Goal: Task Accomplishment & Management: Manage account settings

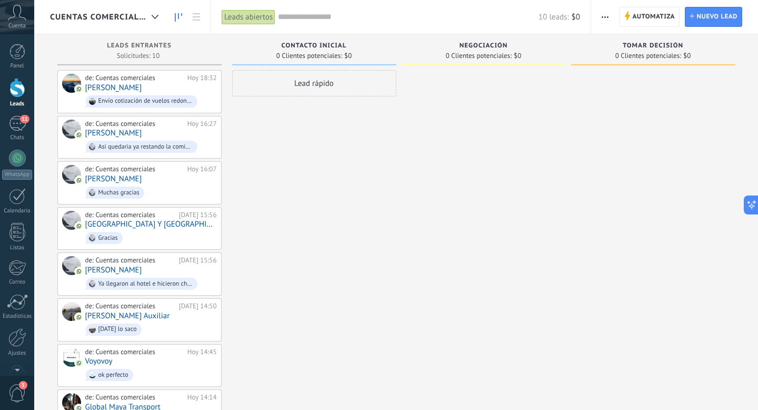
click at [14, 14] on icon at bounding box center [17, 13] width 18 height 16
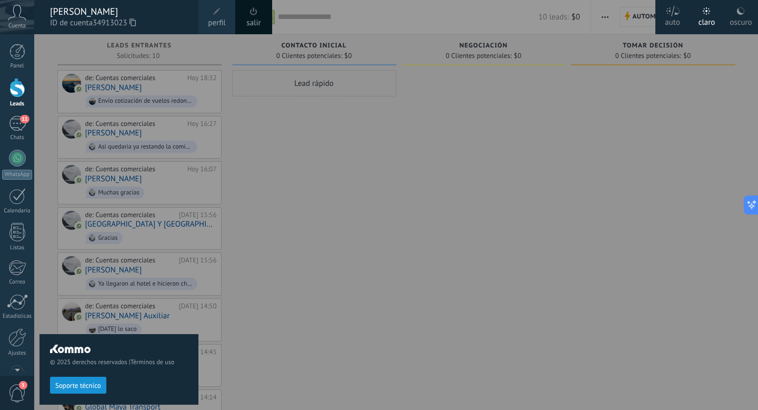
click at [341, 249] on div at bounding box center [413, 205] width 758 height 410
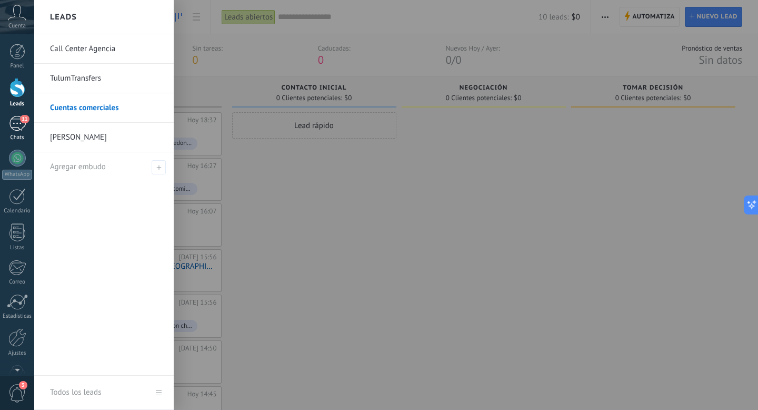
click at [14, 120] on div "11" at bounding box center [17, 123] width 17 height 15
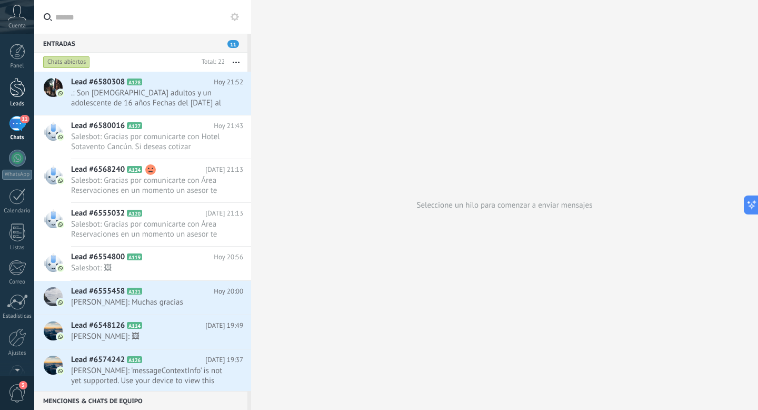
click at [21, 90] on div at bounding box center [17, 87] width 16 height 19
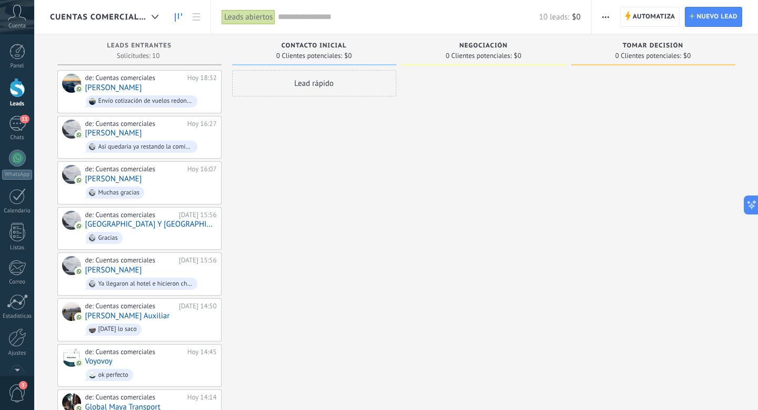
click at [20, 91] on div at bounding box center [17, 87] width 16 height 19
click at [117, 14] on span "Cuentas comerciales" at bounding box center [98, 17] width 97 height 10
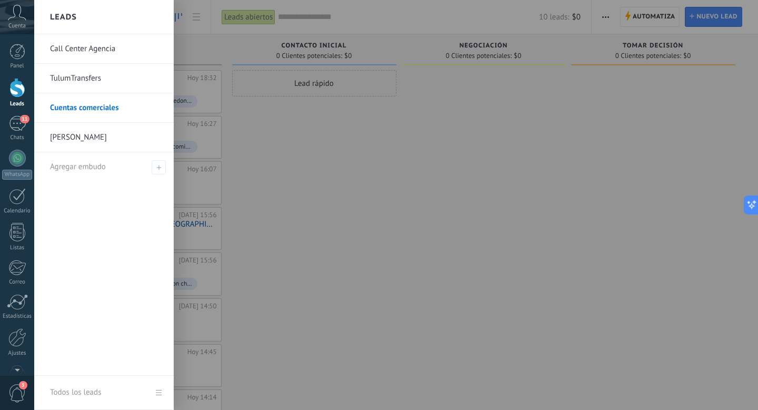
click at [94, 48] on link "Call Center Agencia" at bounding box center [106, 48] width 113 height 29
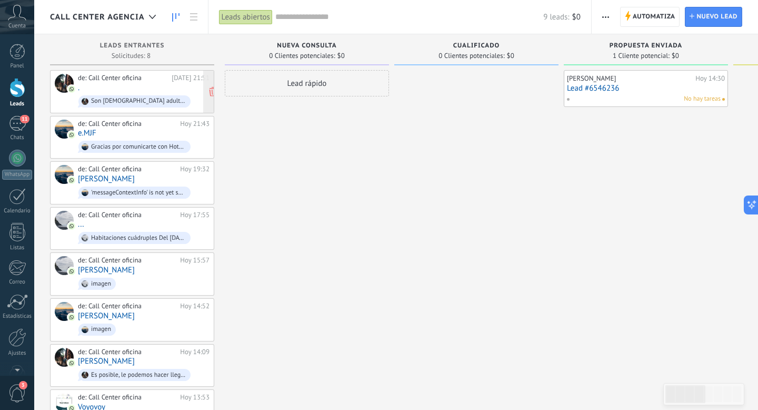
click at [112, 91] on div "de: Call Center oficina [DATE] 21:51 . Son [DEMOGRAPHIC_DATA] adultos y un adol…" at bounding box center [144, 92] width 132 height 36
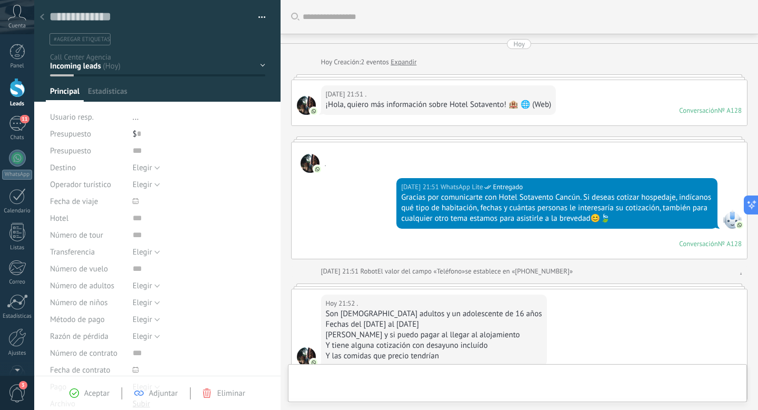
scroll to position [151, 0]
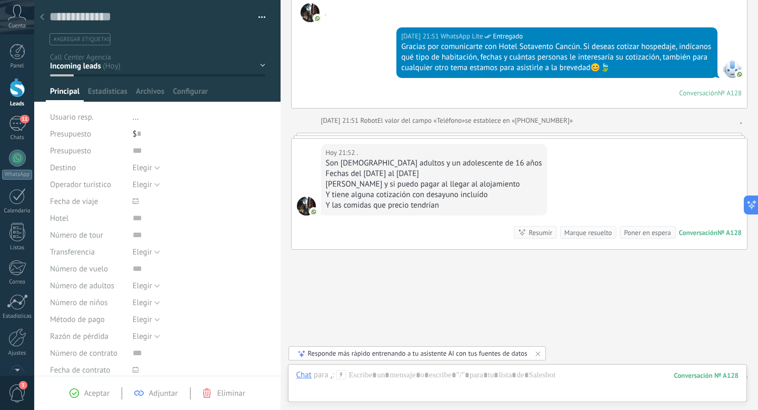
click at [41, 15] on icon at bounding box center [42, 17] width 4 height 6
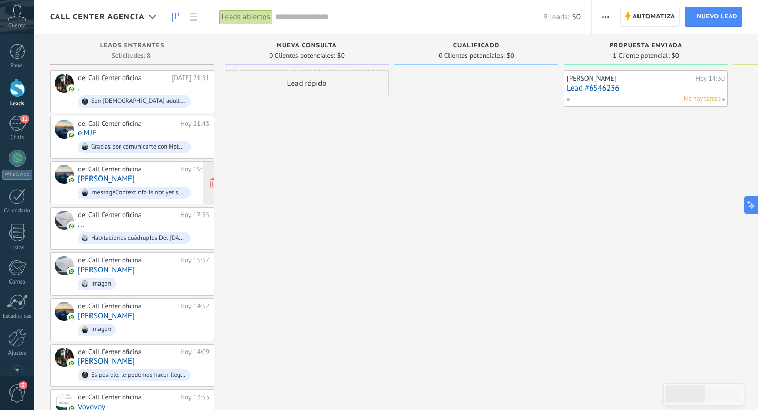
click at [152, 186] on div "'messageContextInfo' is not yet supported. Use your device to view this message." at bounding box center [134, 192] width 112 height 12
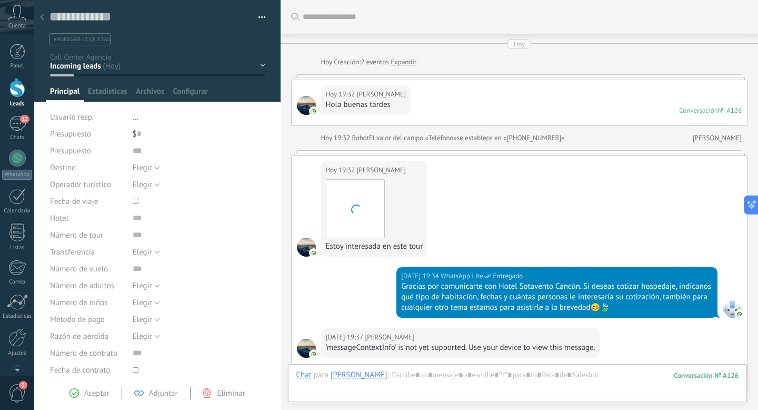
scroll to position [165, 0]
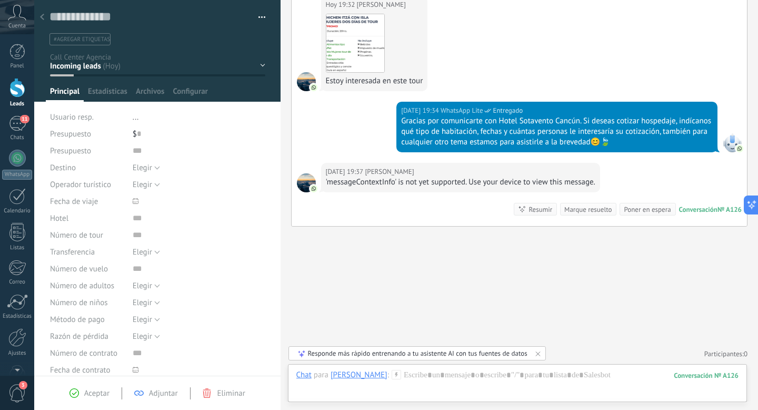
click at [45, 17] on div at bounding box center [42, 17] width 15 height 21
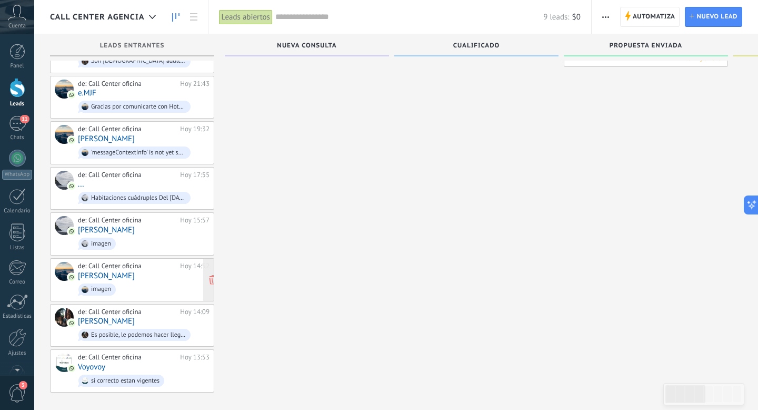
scroll to position [41, 0]
click at [137, 240] on span "imagen" at bounding box center [144, 243] width 132 height 16
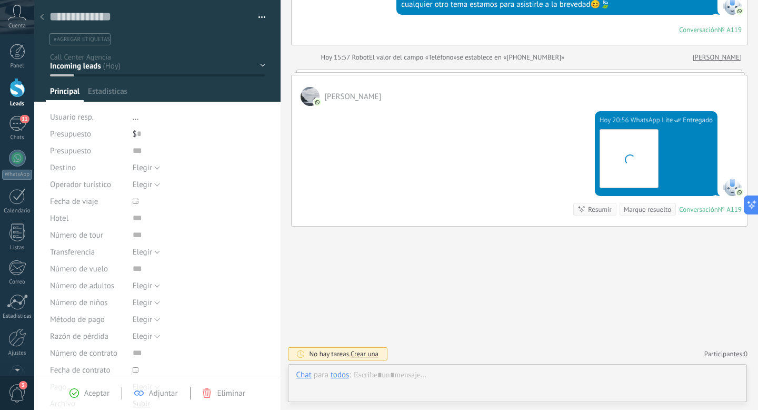
scroll to position [16, 0]
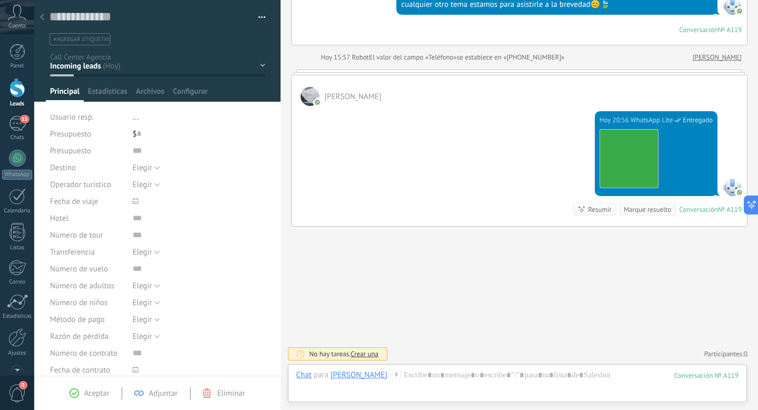
click at [48, 14] on div at bounding box center [42, 17] width 15 height 21
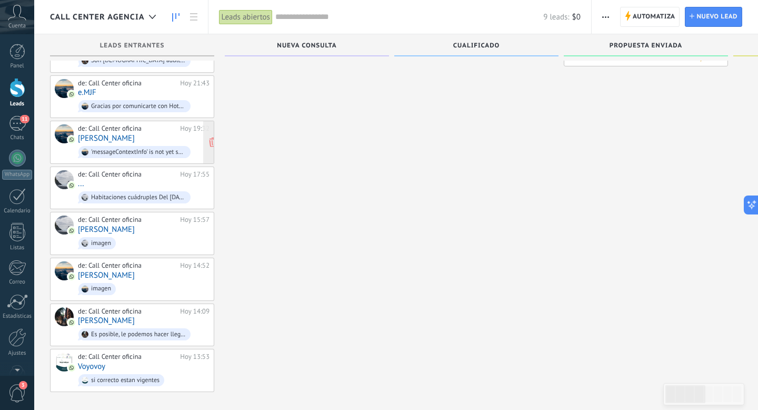
scroll to position [44, 0]
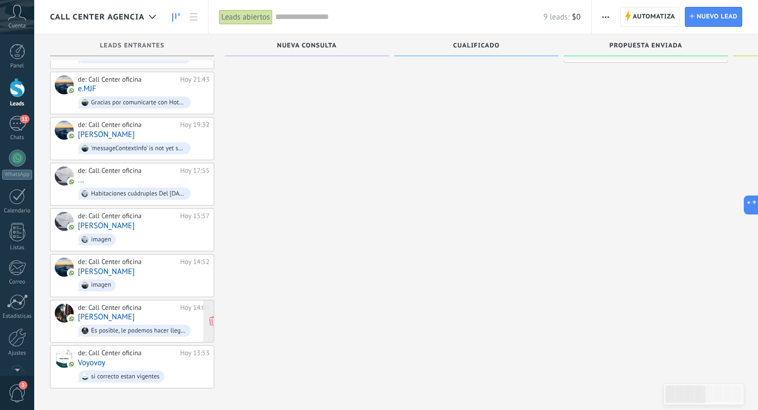
click at [130, 322] on span "Es posible, le podemos hacer llegar link de pago con comisión del 5%" at bounding box center [144, 330] width 132 height 16
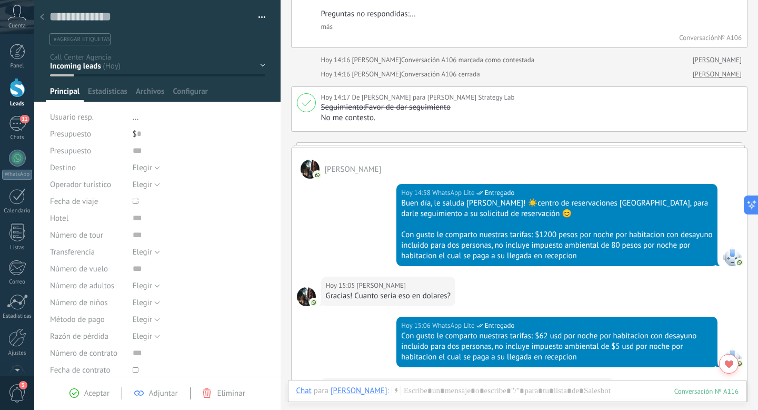
scroll to position [940, 0]
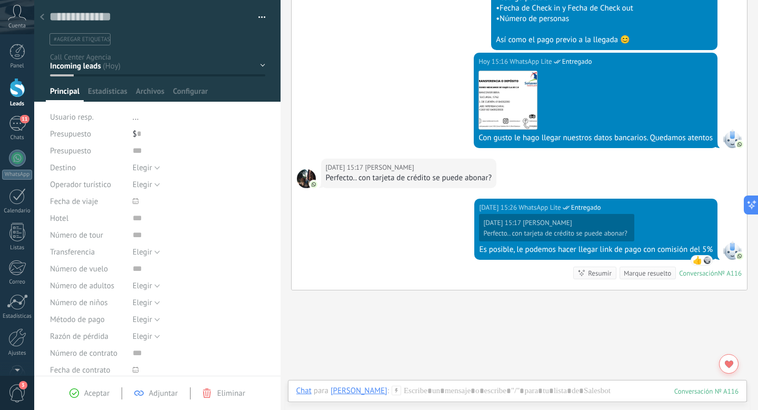
click at [42, 18] on icon at bounding box center [42, 17] width 4 height 6
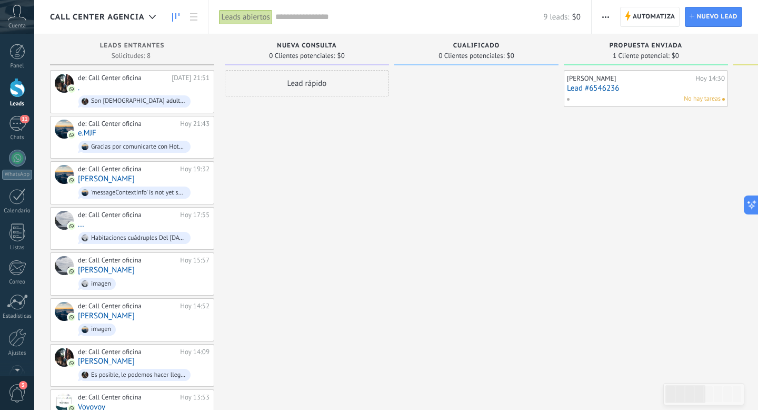
click at [143, 13] on span "Call Center Agencia" at bounding box center [97, 17] width 95 height 10
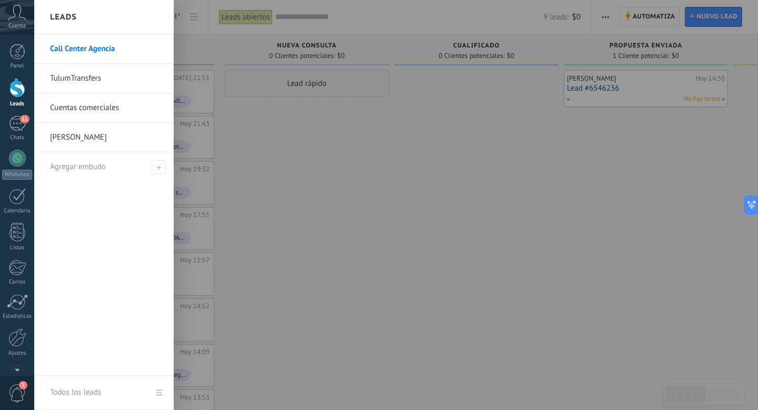
click at [143, 13] on div "Leads" at bounding box center [104, 17] width 140 height 34
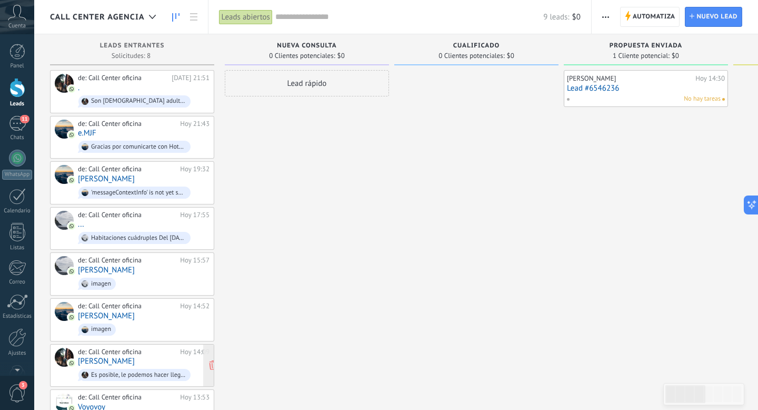
click at [133, 358] on div "de: Call Center oficina [DATE] 14:09 [PERSON_NAME] Es posible, le podemos hacer…" at bounding box center [144, 366] width 132 height 36
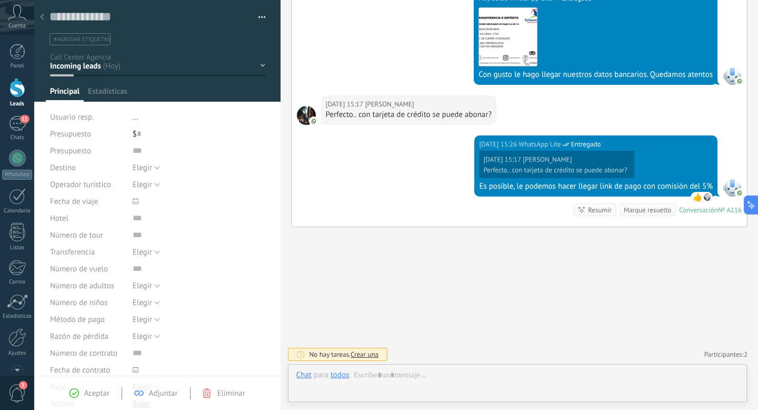
scroll to position [16, 0]
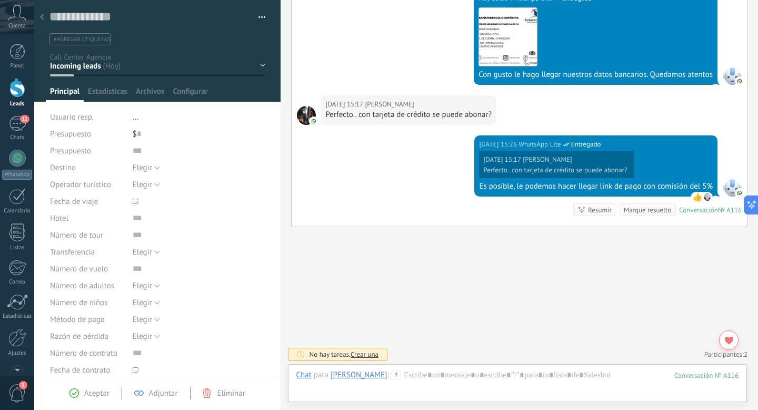
click at [43, 16] on use at bounding box center [42, 17] width 4 height 6
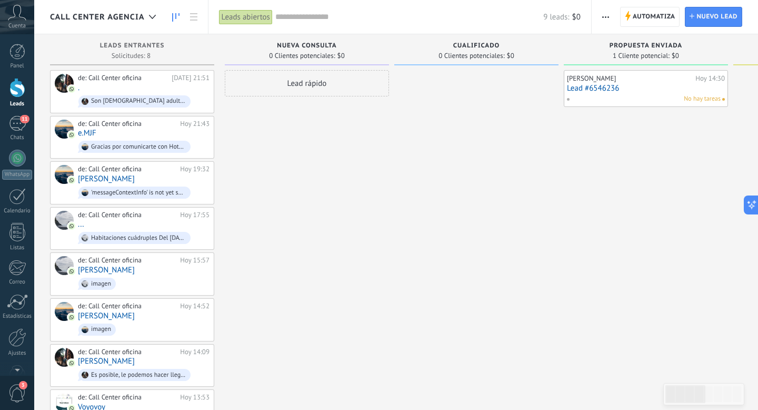
click at [142, 22] on span "Call Center Agencia" at bounding box center [97, 17] width 95 height 10
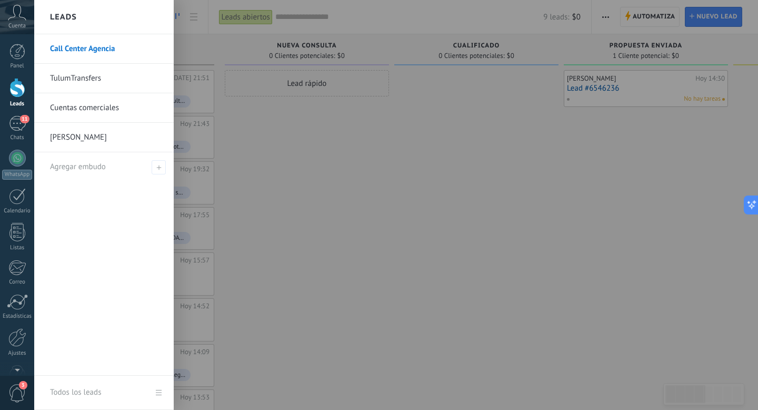
click at [100, 77] on link "TulumTransfers" at bounding box center [106, 78] width 113 height 29
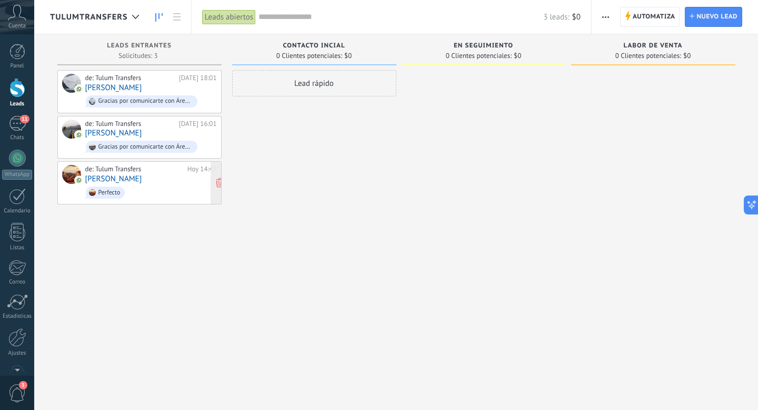
click at [139, 192] on span "Perfecto" at bounding box center [151, 192] width 132 height 16
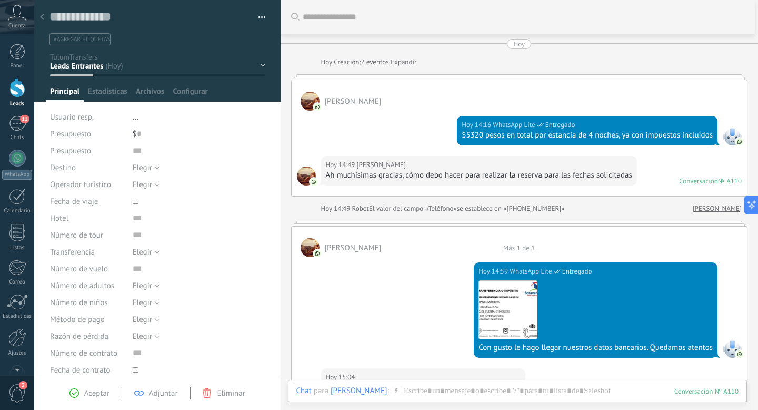
click at [46, 18] on div at bounding box center [42, 17] width 15 height 21
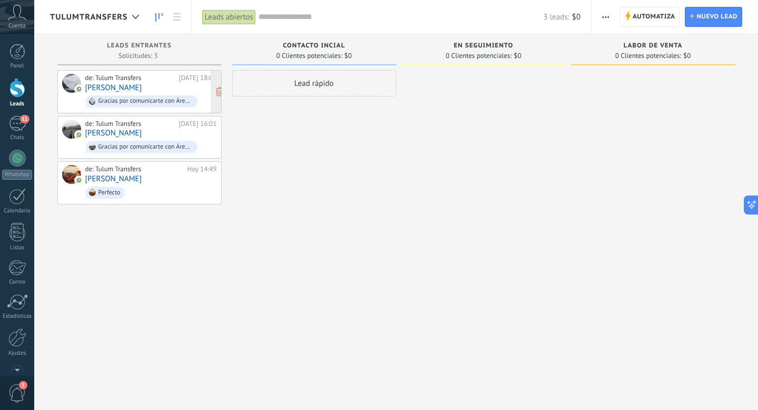
click at [140, 91] on div "de: Tulum Transfers [DATE] 18:01 [PERSON_NAME] Gracias por comunicarte con Área…" at bounding box center [151, 92] width 132 height 36
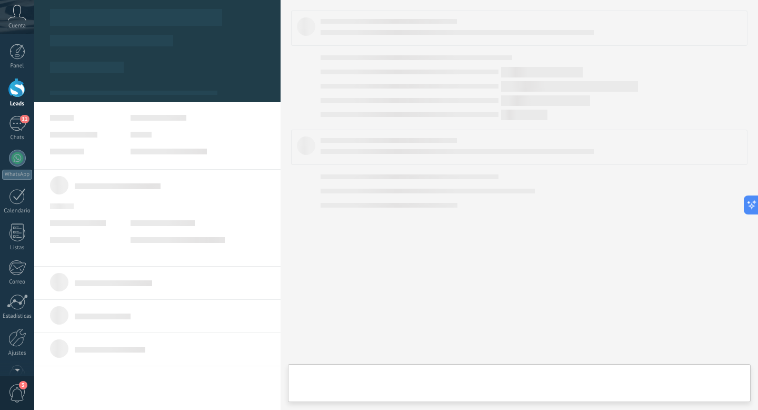
type textarea "**********"
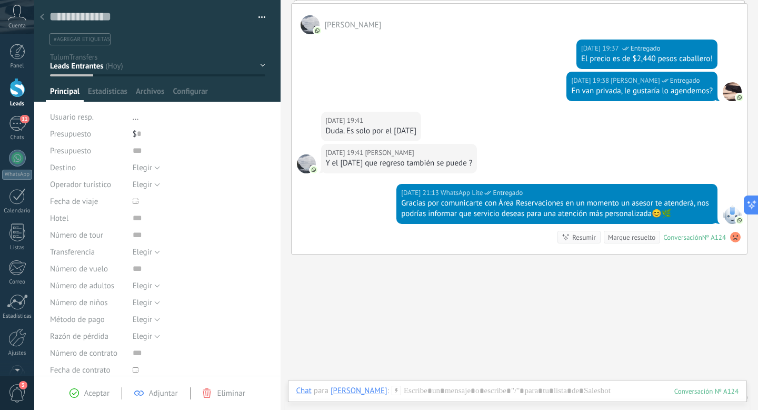
scroll to position [542, 0]
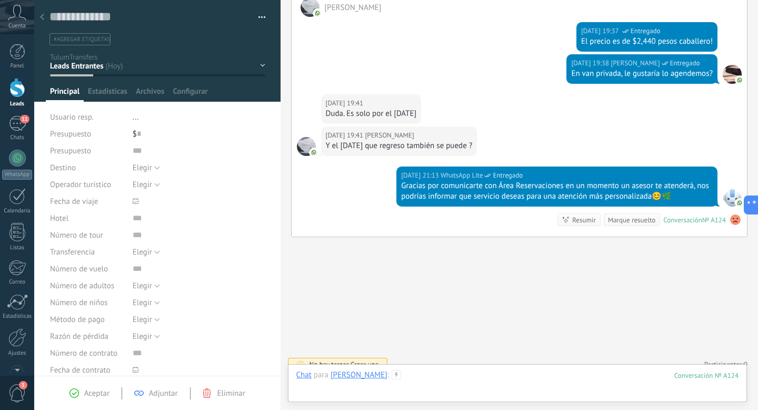
click at [425, 381] on div at bounding box center [517, 386] width 443 height 32
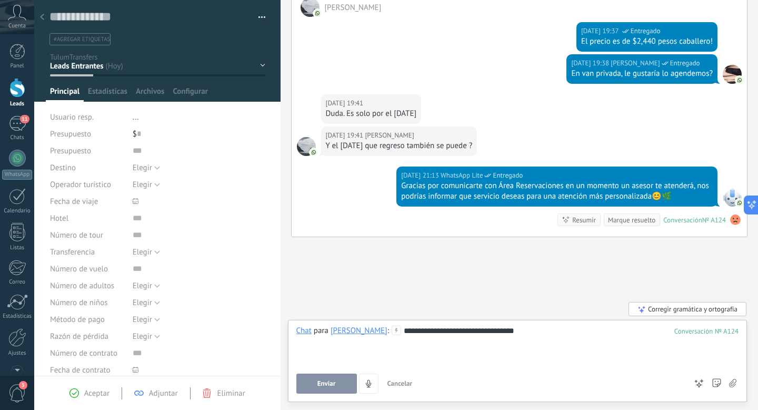
click at [322, 379] on button "Enviar" at bounding box center [326, 383] width 61 height 20
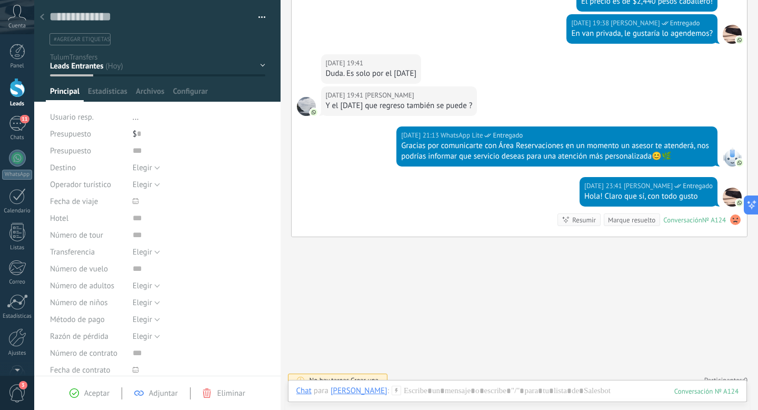
scroll to position [566, 0]
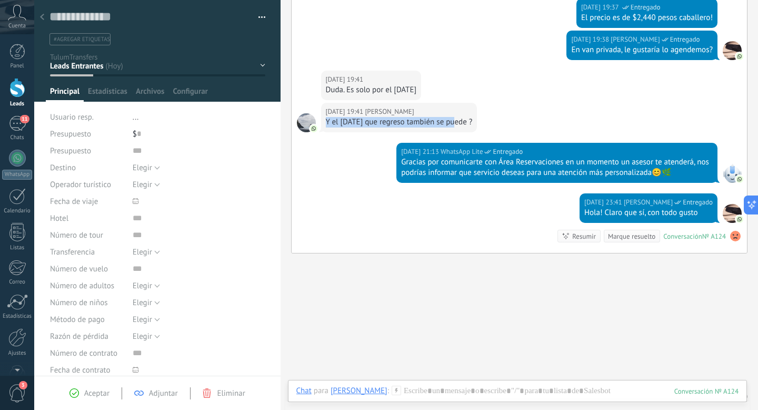
drag, startPoint x: 327, startPoint y: 112, endPoint x: 458, endPoint y: 114, distance: 131.1
click at [458, 117] on div "Y el [DATE] que regreso también se puede ?" at bounding box center [399, 122] width 147 height 11
click at [455, 396] on div at bounding box center [517, 401] width 443 height 32
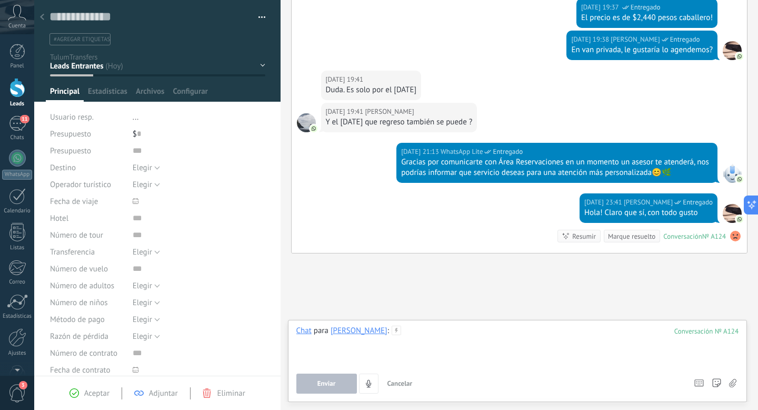
click at [431, 365] on div at bounding box center [517, 345] width 443 height 40
click at [415, 381] on button "Cancelar" at bounding box center [400, 383] width 34 height 20
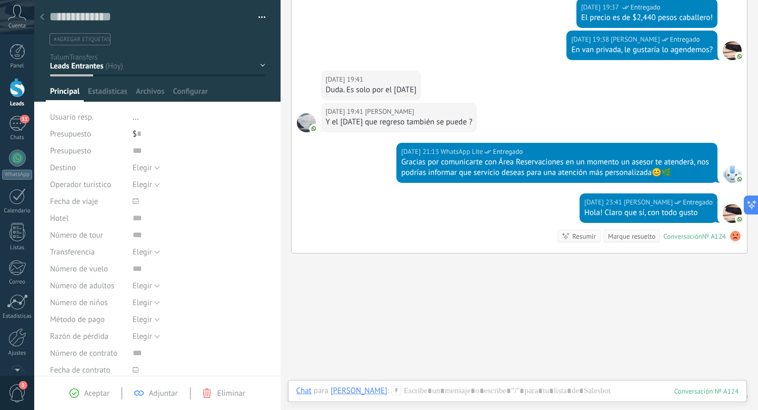
click at [412, 381] on div "Chat Correo Nota Tarea Chat para [PERSON_NAME] : 124 Enviar Cancelar Rastrear c…" at bounding box center [518, 399] width 460 height 38
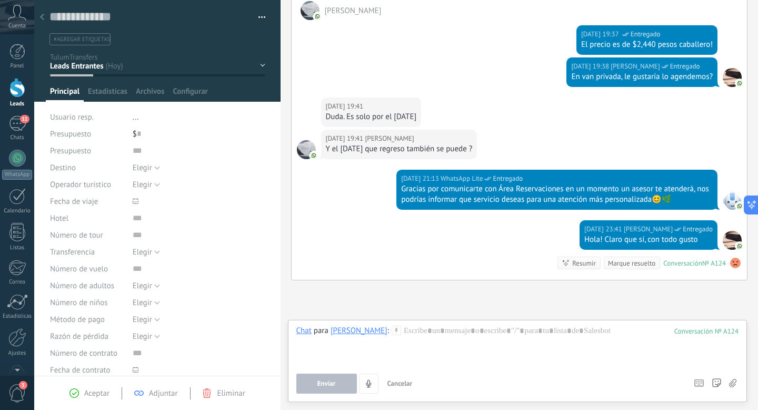
scroll to position [511, 0]
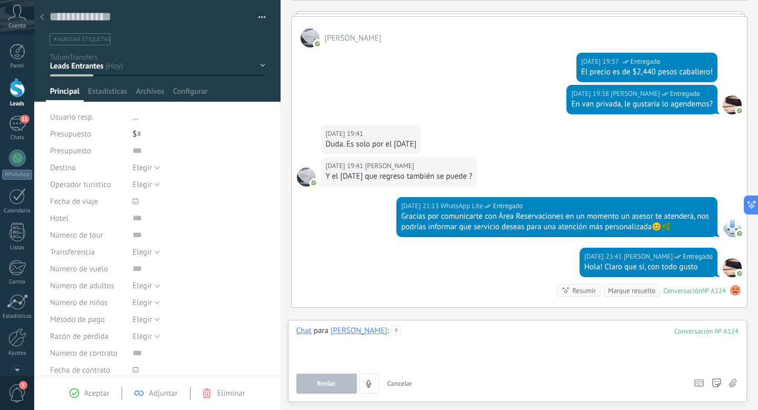
click at [441, 335] on div at bounding box center [517, 345] width 443 height 40
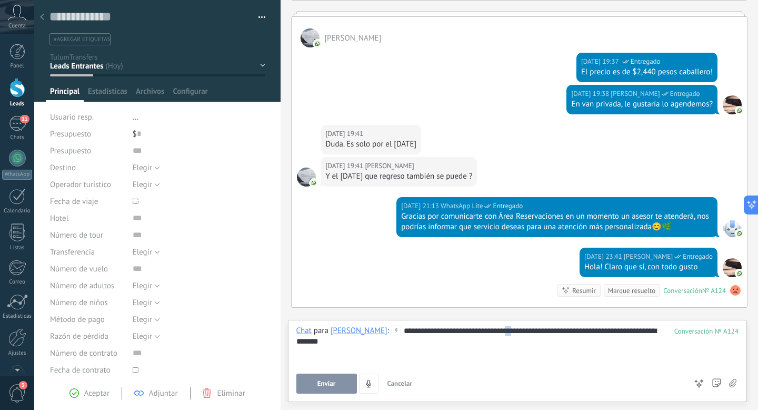
drag, startPoint x: 506, startPoint y: 331, endPoint x: 495, endPoint y: 329, distance: 11.2
click at [495, 329] on div "**********" at bounding box center [517, 345] width 443 height 40
click at [499, 347] on div "**********" at bounding box center [517, 345] width 443 height 40
click at [530, 331] on div "**********" at bounding box center [517, 345] width 443 height 40
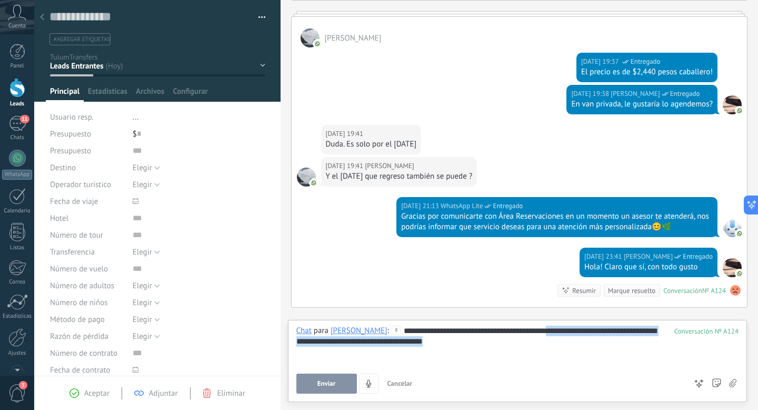
drag, startPoint x: 537, startPoint y: 331, endPoint x: 545, endPoint y: 355, distance: 25.0
click at [545, 355] on div "**********" at bounding box center [517, 345] width 443 height 40
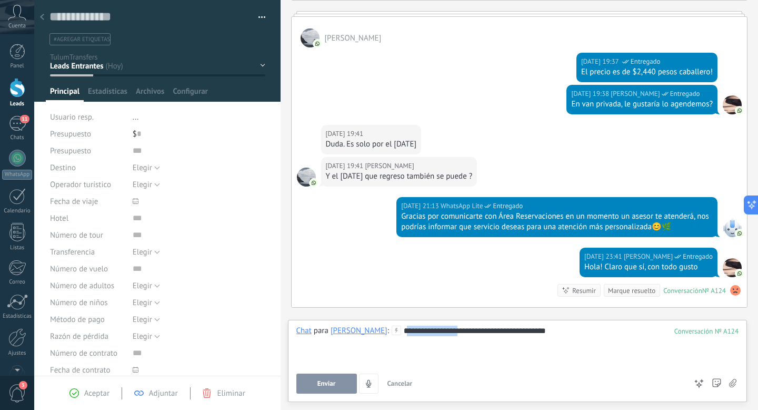
drag, startPoint x: 392, startPoint y: 331, endPoint x: 448, endPoint y: 331, distance: 56.3
click at [448, 331] on div "**********" at bounding box center [517, 345] width 443 height 40
click at [557, 328] on div "**********" at bounding box center [517, 345] width 443 height 40
click at [643, 335] on div "**********" at bounding box center [517, 345] width 443 height 40
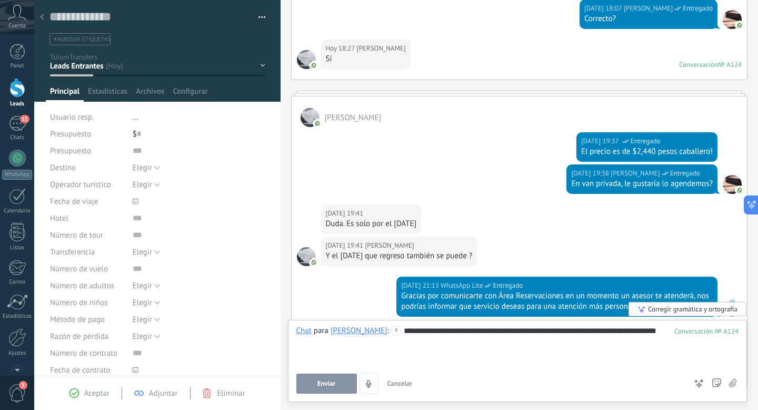
scroll to position [582, 0]
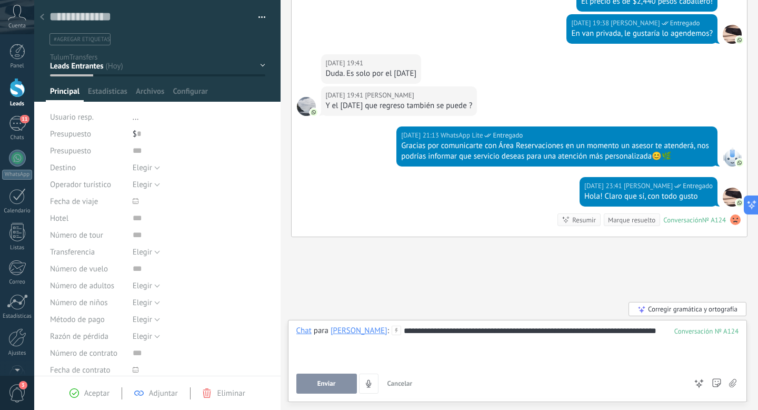
click at [334, 389] on button "Enviar" at bounding box center [326, 383] width 61 height 20
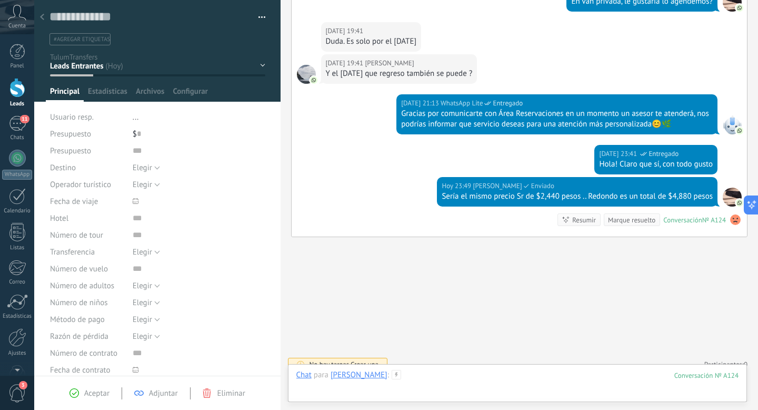
click at [418, 380] on div at bounding box center [517, 386] width 443 height 32
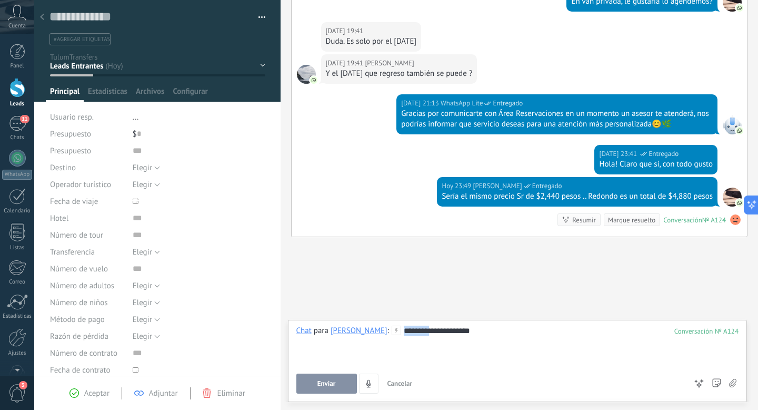
drag, startPoint x: 414, startPoint y: 332, endPoint x: 383, endPoint y: 331, distance: 30.6
click at [383, 331] on div "**********" at bounding box center [517, 345] width 443 height 40
click at [558, 332] on div "**********" at bounding box center [517, 345] width 443 height 40
click at [339, 382] on button "Enviar" at bounding box center [326, 383] width 61 height 20
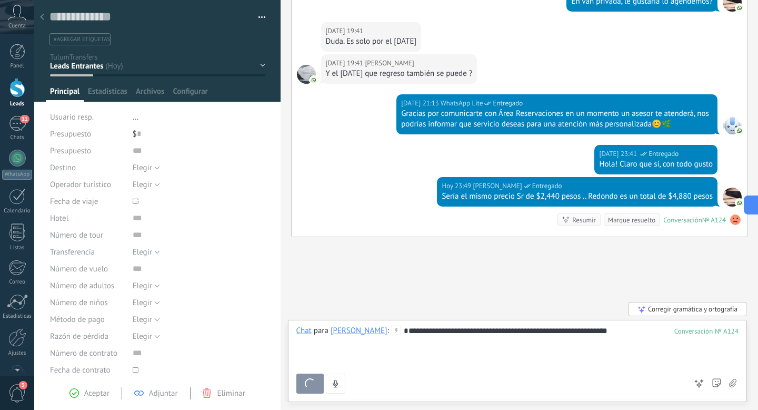
scroll to position [646, 0]
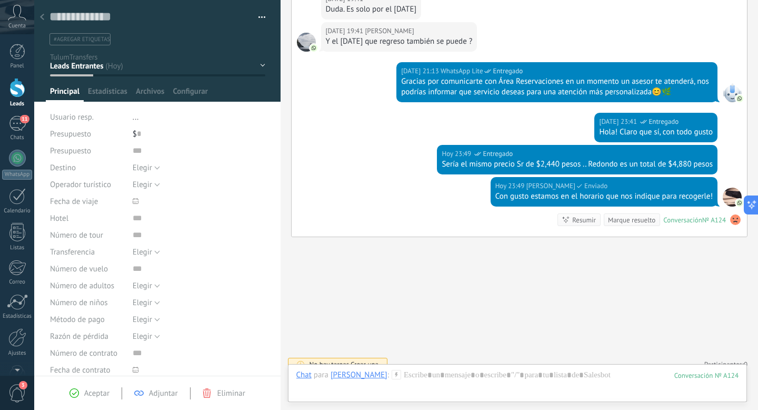
click at [44, 18] on div at bounding box center [42, 17] width 15 height 21
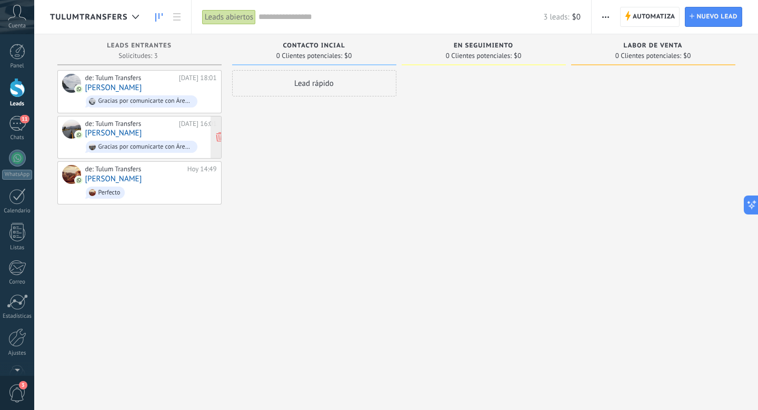
click at [131, 131] on div "de: Tulum Transfers [DATE] 16:01 [PERSON_NAME] Gracias por comunicarte con Área…" at bounding box center [151, 138] width 132 height 36
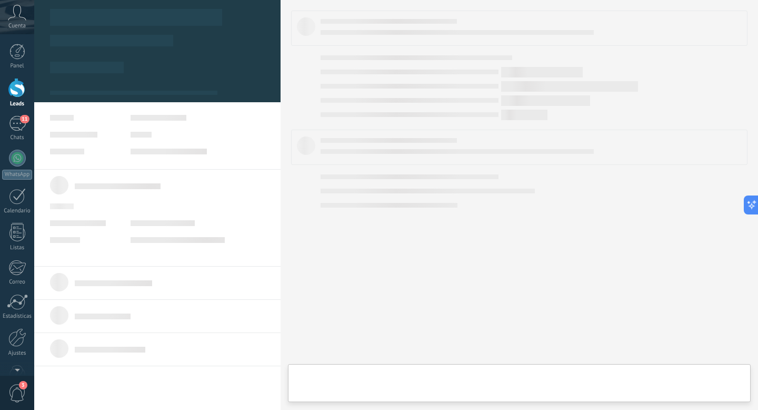
type textarea "**********"
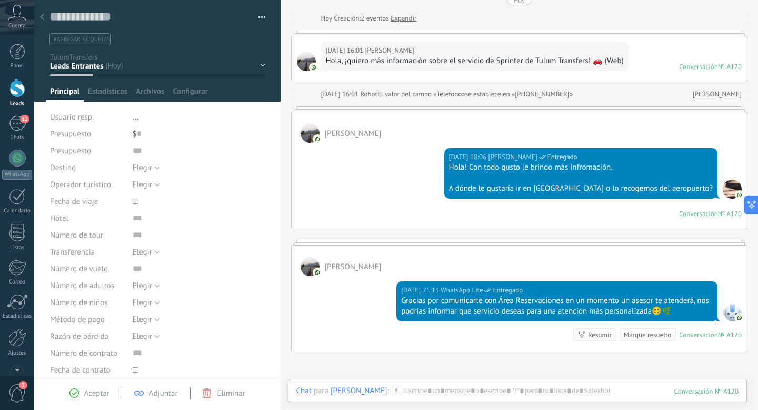
scroll to position [40, 0]
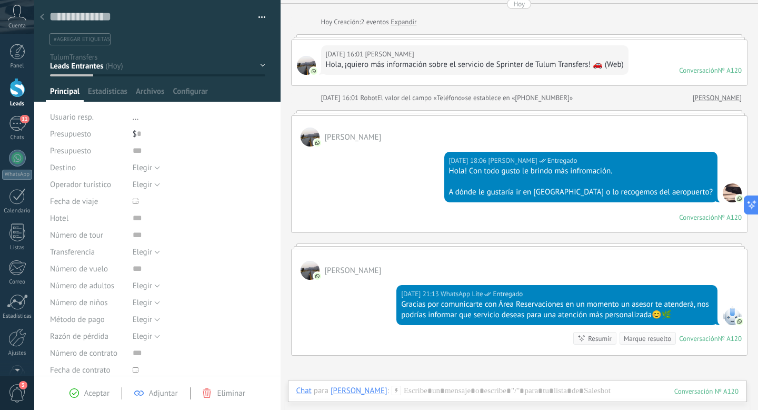
click at [323, 265] on div "[PERSON_NAME]" at bounding box center [520, 264] width 456 height 31
click at [311, 146] on div at bounding box center [310, 136] width 19 height 19
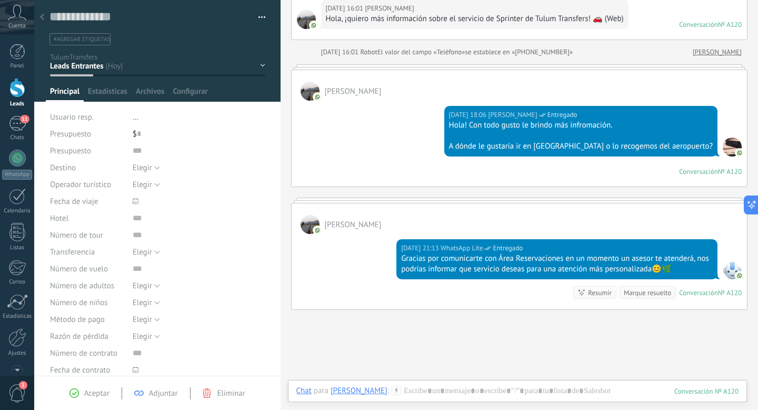
scroll to position [169, 0]
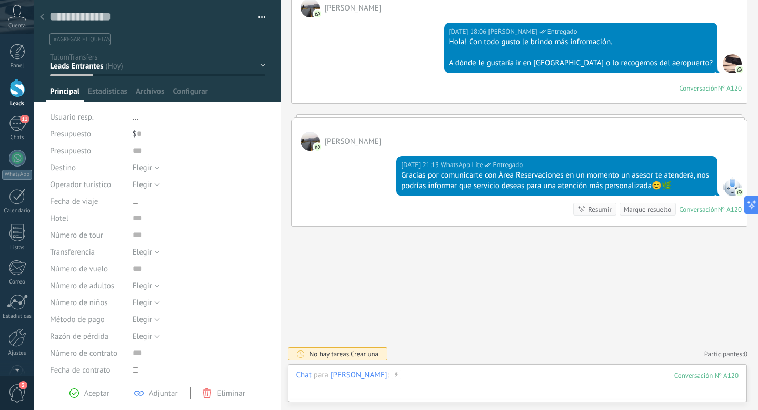
click at [416, 382] on div at bounding box center [517, 386] width 443 height 32
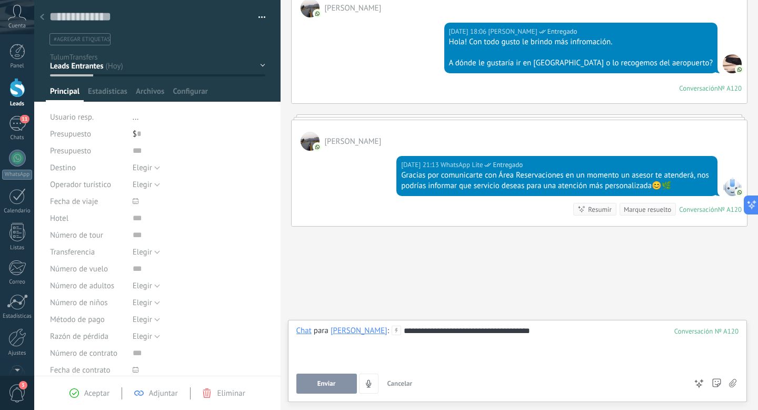
click at [334, 379] on button "Enviar" at bounding box center [326, 383] width 61 height 20
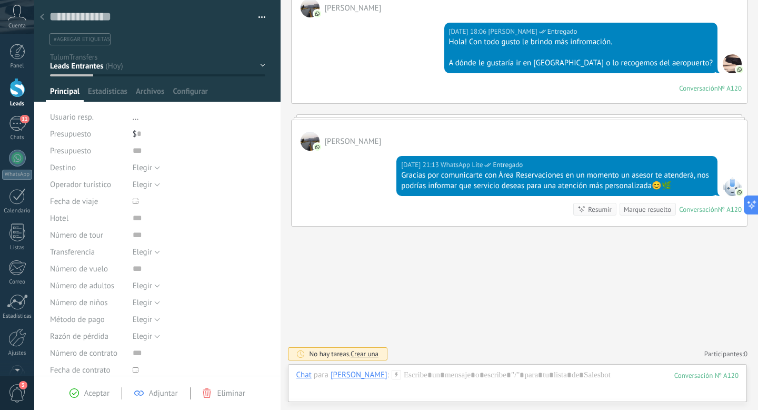
scroll to position [209, 0]
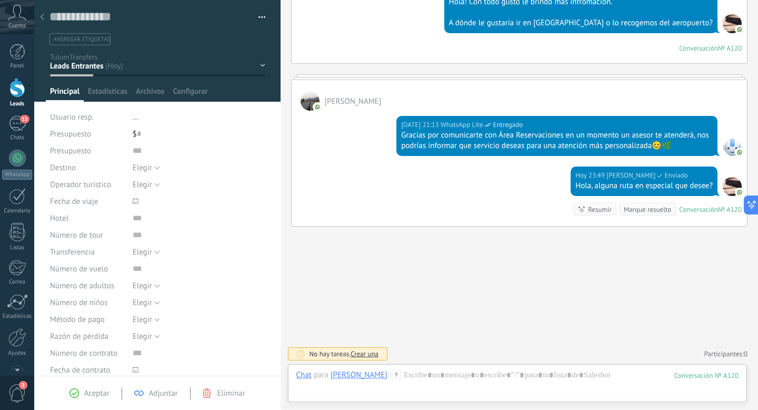
click at [44, 13] on div at bounding box center [42, 17] width 15 height 21
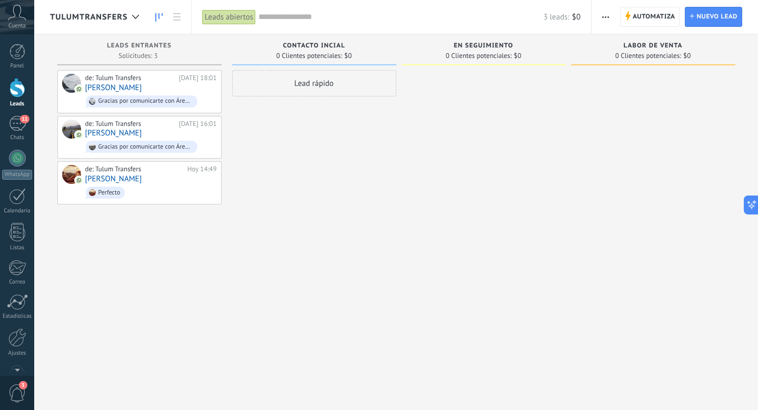
click at [105, 18] on span "TulumTransfers" at bounding box center [89, 17] width 78 height 10
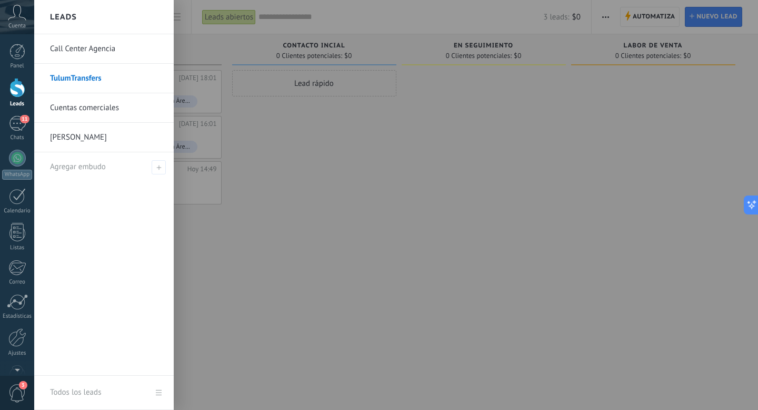
click at [92, 102] on link "Cuentas comerciales" at bounding box center [106, 107] width 113 height 29
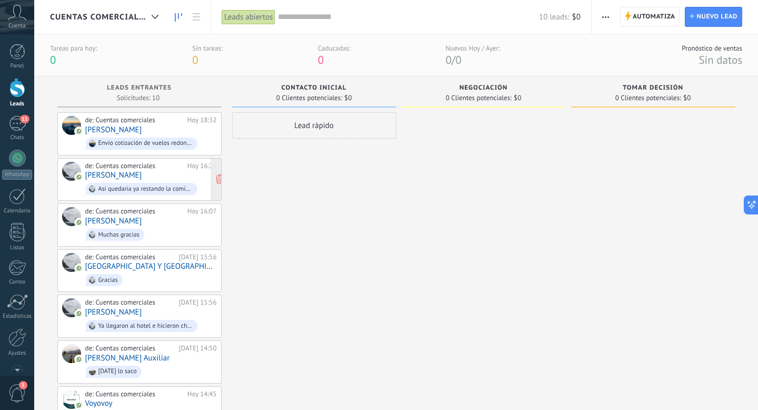
click at [153, 173] on div "de: Cuentas comerciales [DATE] 16:27 [PERSON_NAME] Asi quedaria ya restando la …" at bounding box center [151, 180] width 132 height 36
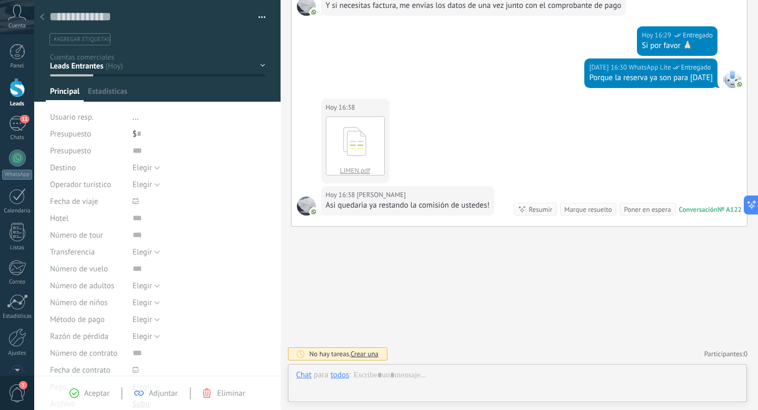
scroll to position [16, 0]
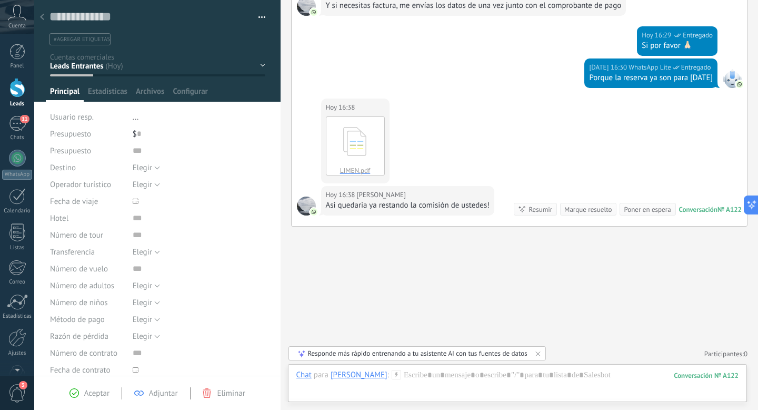
click at [46, 17] on div at bounding box center [42, 17] width 15 height 21
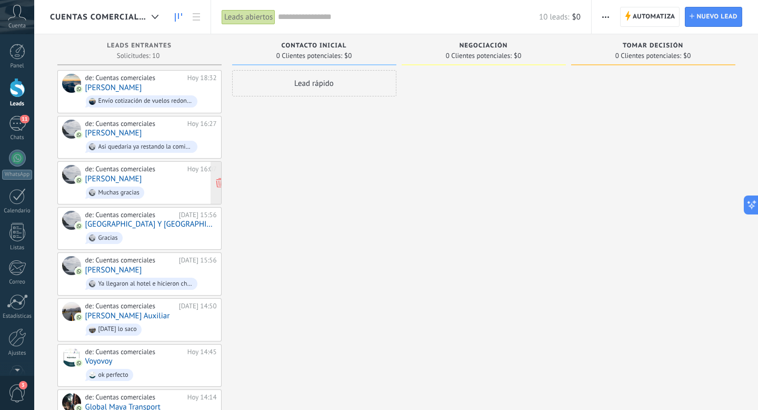
click at [146, 177] on div "de: Cuentas comerciales [DATE] 16:07 [PERSON_NAME] gracias" at bounding box center [151, 183] width 132 height 36
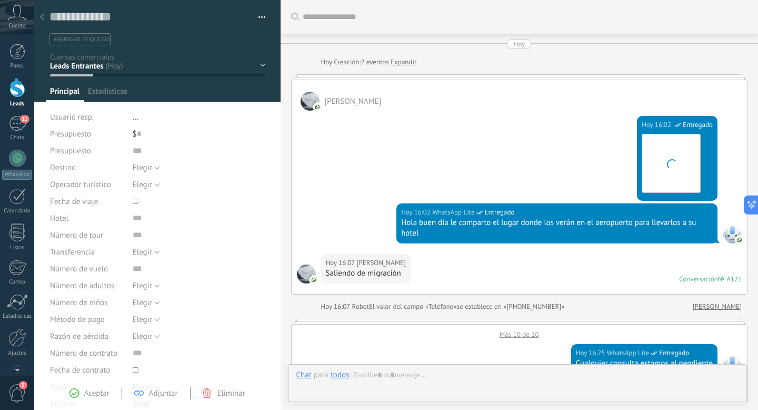
scroll to position [16, 0]
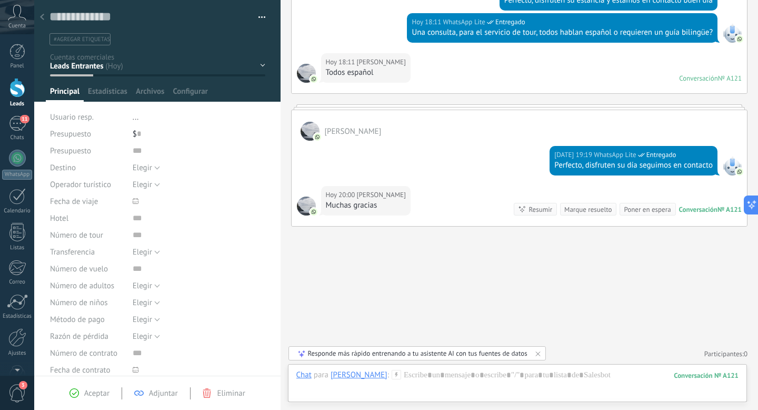
click at [45, 21] on div at bounding box center [42, 17] width 15 height 21
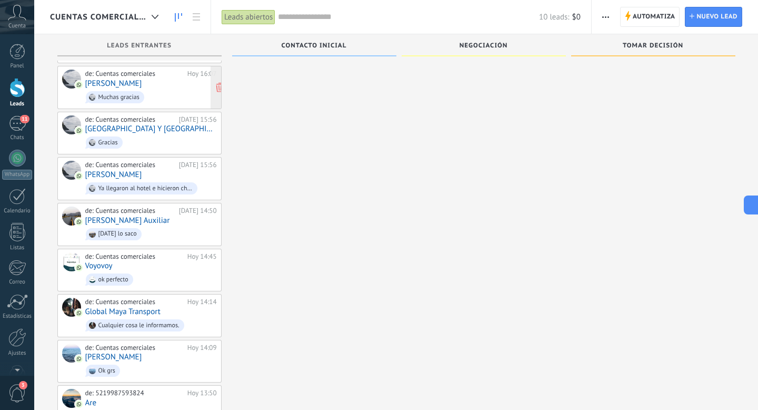
scroll to position [96, 0]
click at [156, 230] on span "[DATE] lo saco" at bounding box center [151, 233] width 132 height 16
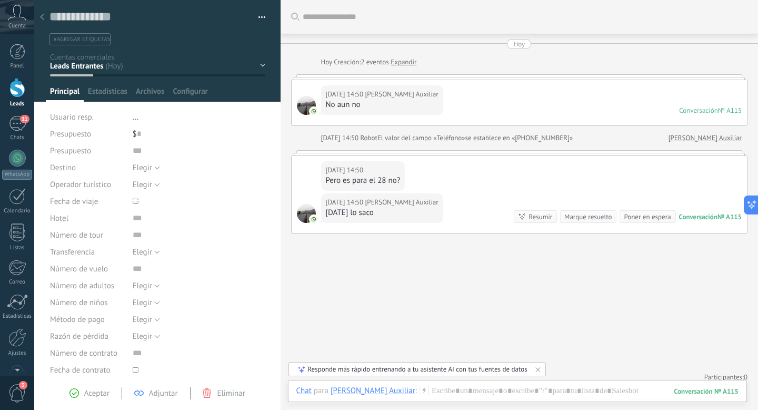
click at [41, 22] on div at bounding box center [42, 17] width 15 height 21
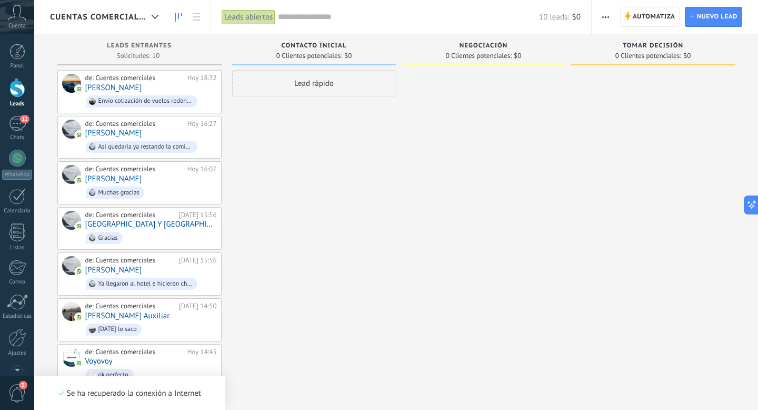
click at [135, 11] on div "Cuentas comerciales" at bounding box center [107, 17] width 114 height 34
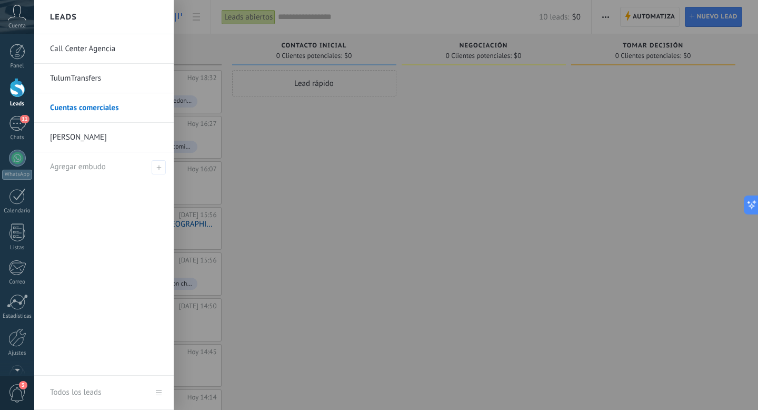
click at [104, 72] on link "TulumTransfers" at bounding box center [106, 78] width 113 height 29
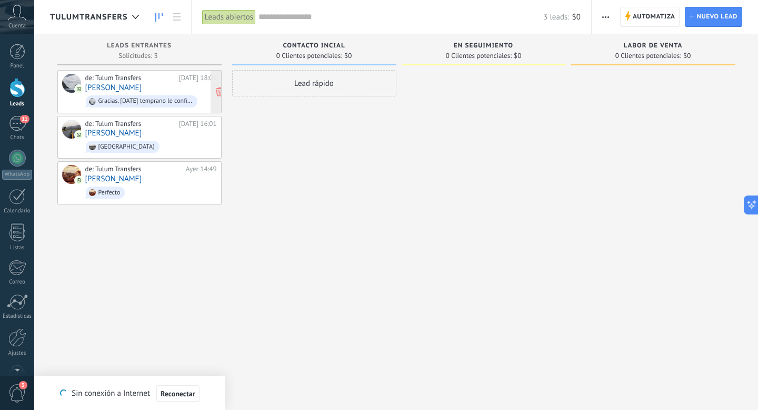
click at [143, 95] on div "Gracias. [DATE] temprano le confirmo" at bounding box center [142, 101] width 112 height 12
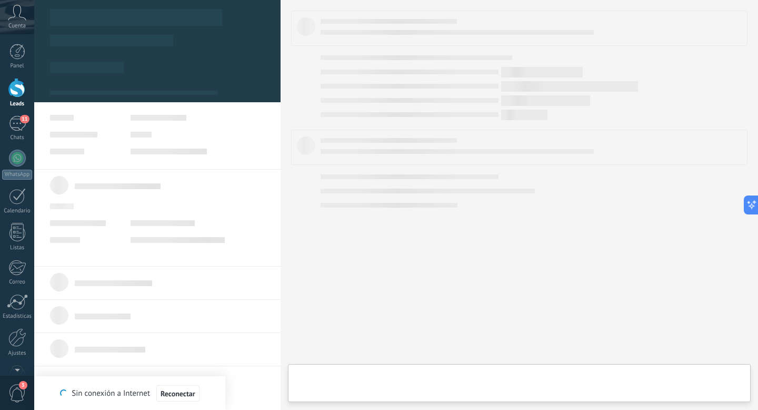
type textarea "**********"
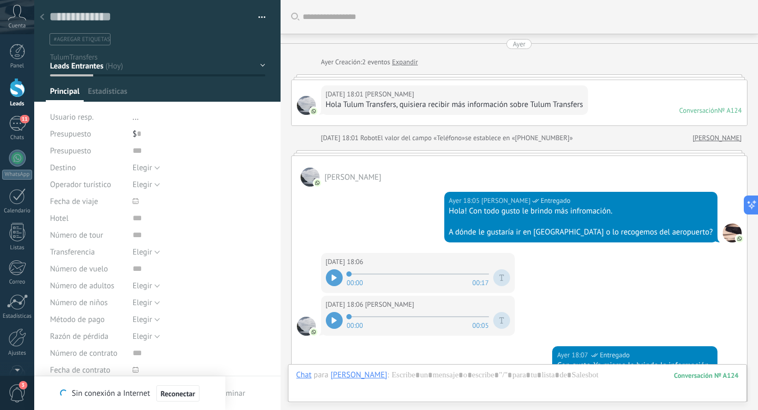
scroll to position [667, 0]
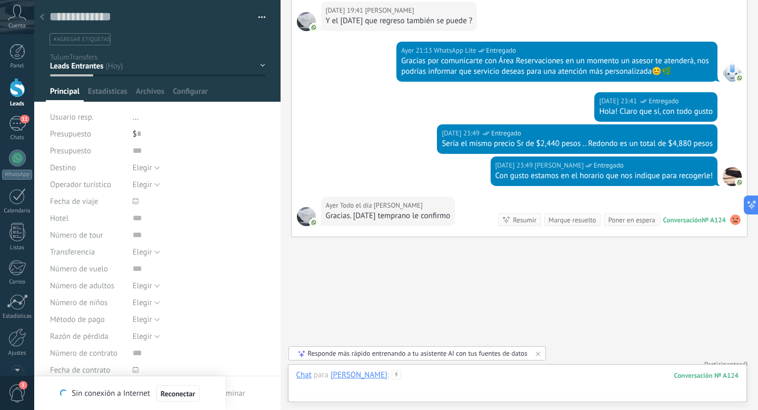
click at [443, 393] on div at bounding box center [517, 386] width 443 height 32
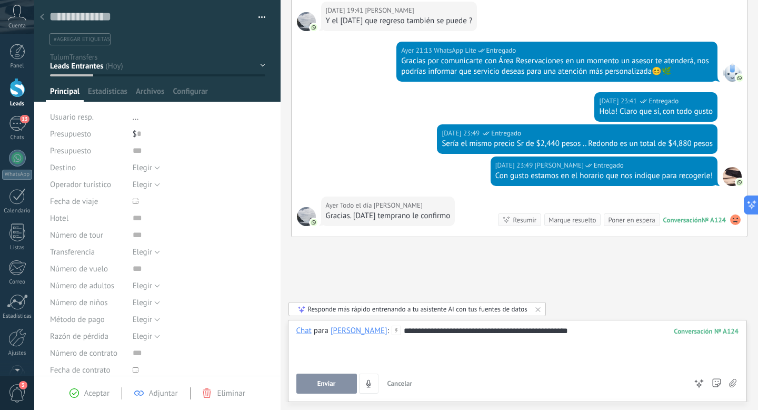
click at [546, 331] on div "**********" at bounding box center [517, 345] width 443 height 40
click at [605, 333] on div "**********" at bounding box center [517, 345] width 443 height 40
click at [448, 333] on div "**********" at bounding box center [517, 345] width 443 height 40
click at [342, 387] on button "Enviar" at bounding box center [326, 383] width 61 height 20
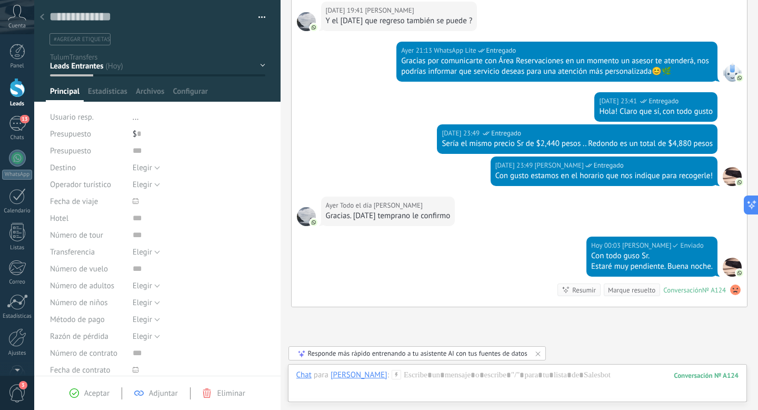
scroll to position [737, 0]
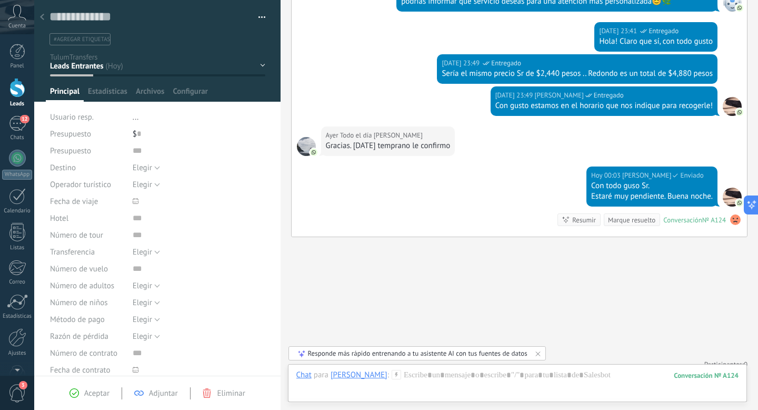
click at [446, 130] on div "[DATE] Todo el día [PERSON_NAME]" at bounding box center [388, 135] width 125 height 11
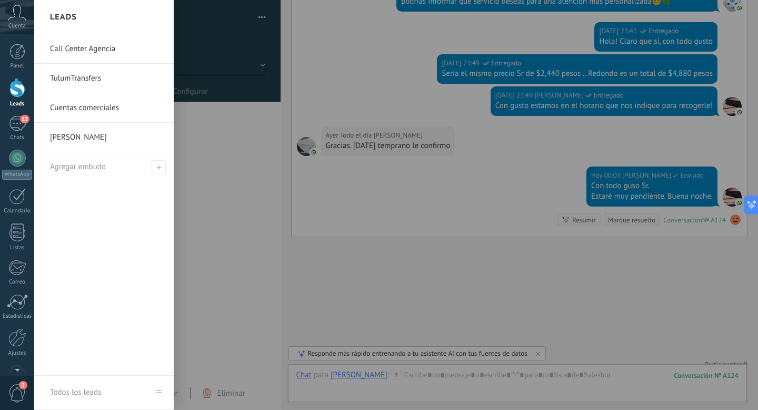
click at [22, 96] on div at bounding box center [17, 87] width 16 height 19
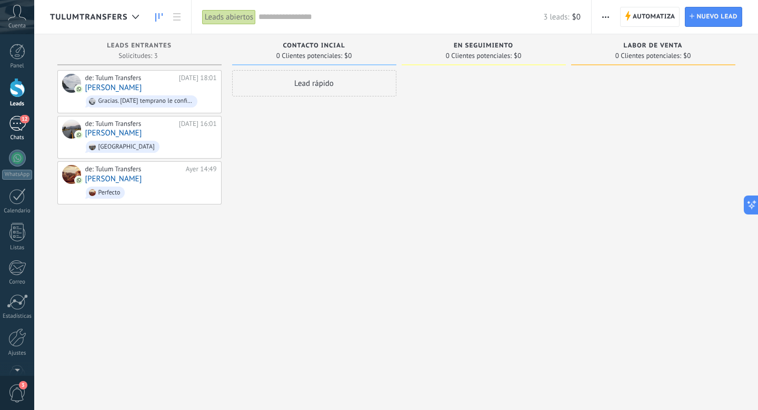
click at [21, 117] on span "12" at bounding box center [24, 119] width 9 height 8
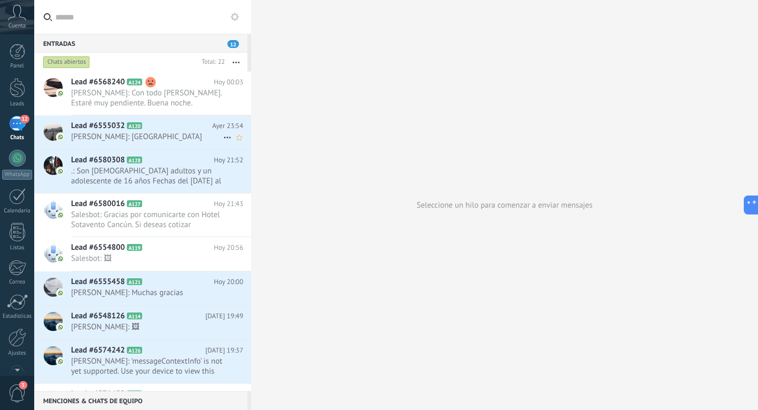
click at [112, 126] on span "Lead #6555032" at bounding box center [98, 126] width 54 height 11
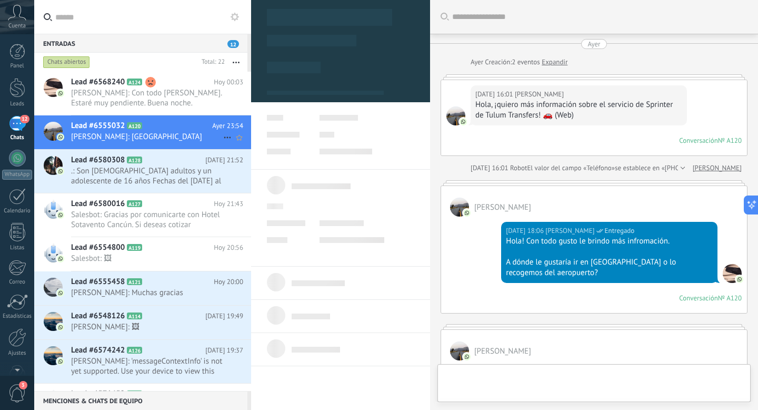
scroll to position [304, 0]
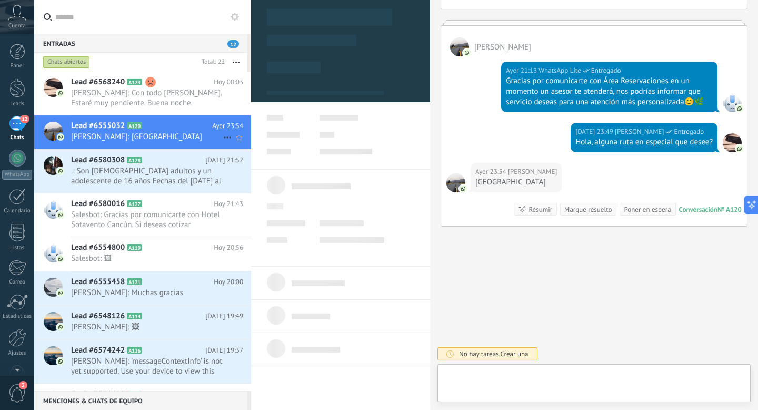
type textarea "**********"
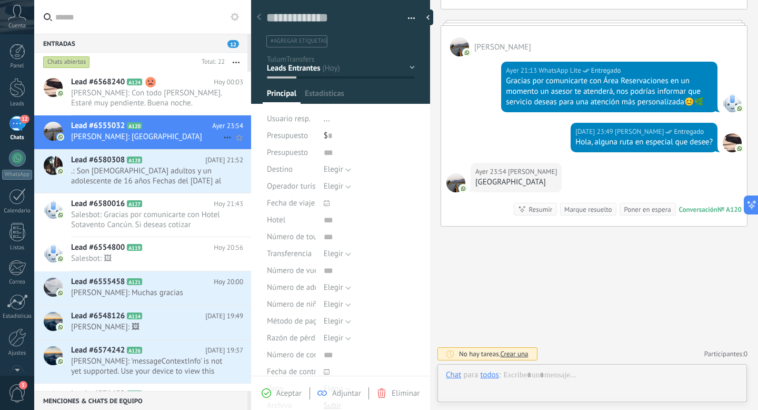
scroll to position [16, 0]
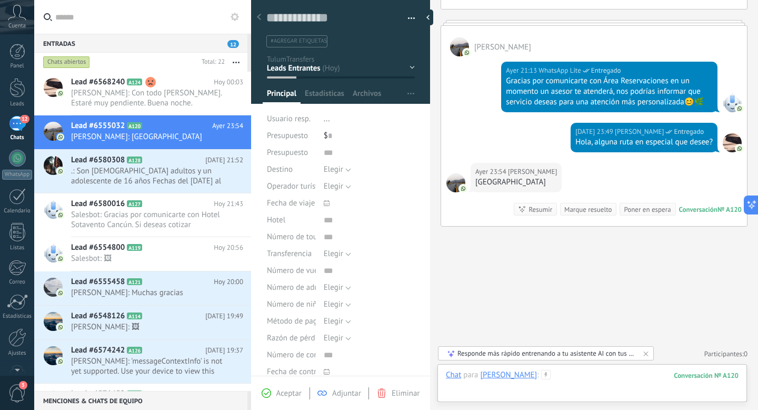
click at [555, 383] on div at bounding box center [592, 386] width 293 height 32
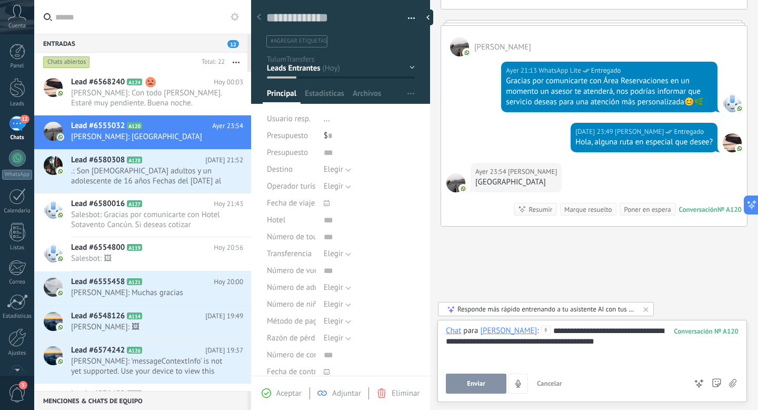
click at [550, 328] on div "**********" at bounding box center [592, 345] width 293 height 40
click at [579, 343] on div "**********" at bounding box center [592, 345] width 293 height 40
click at [463, 388] on button "Enviar" at bounding box center [476, 383] width 61 height 20
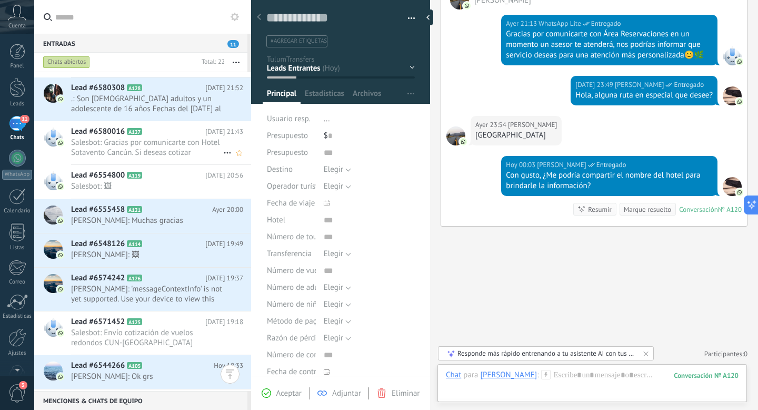
scroll to position [96, 0]
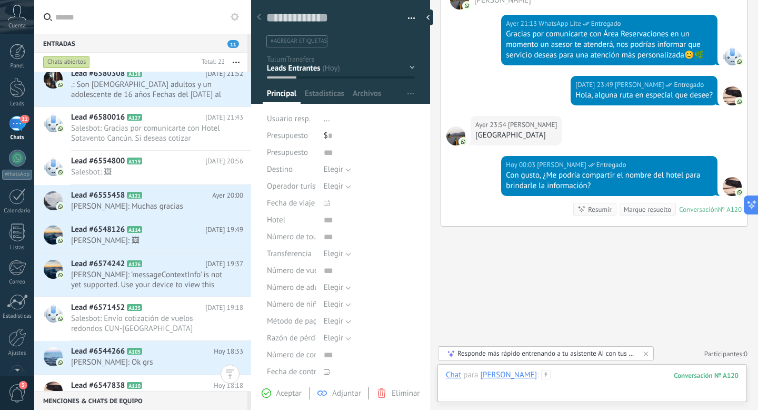
click at [548, 377] on div at bounding box center [592, 386] width 293 height 32
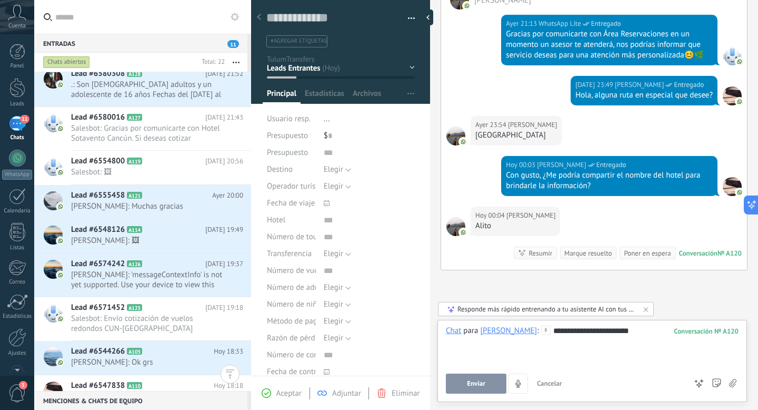
scroll to position [394, 0]
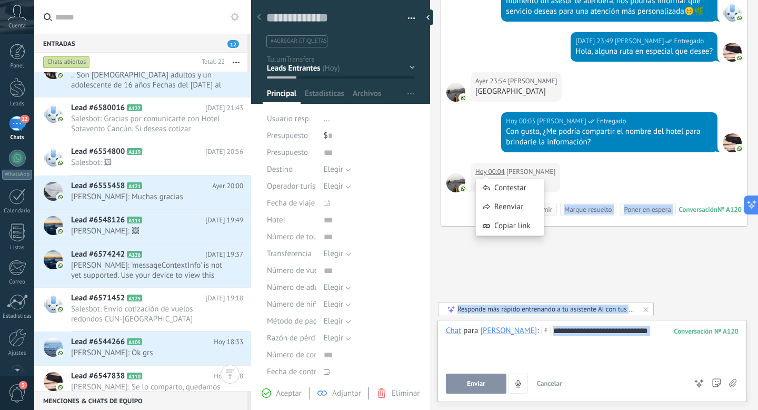
drag, startPoint x: 493, startPoint y: 185, endPoint x: 585, endPoint y: 174, distance: 91.7
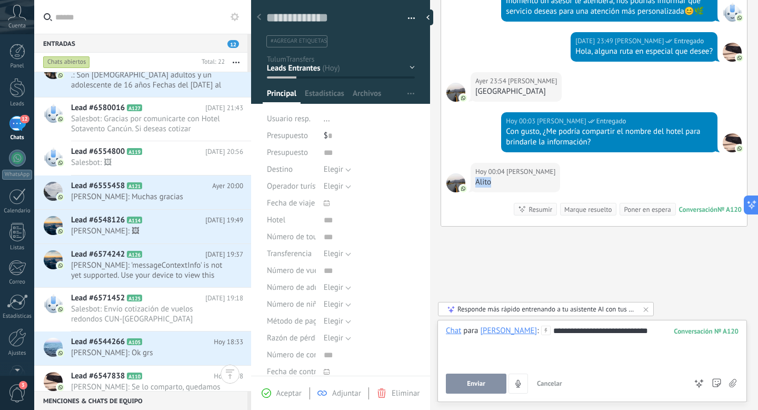
drag, startPoint x: 493, startPoint y: 182, endPoint x: 472, endPoint y: 180, distance: 21.1
click at [472, 180] on div "[DATE] 00:04 [PERSON_NAME]" at bounding box center [516, 177] width 90 height 29
copy div "Alito"
click at [515, 169] on span "[PERSON_NAME]" at bounding box center [531, 171] width 49 height 11
click at [479, 373] on div "Enviar Cancelar Rastrear clics en links ? Reducir links largos y rastrear clics…" at bounding box center [566, 383] width 241 height 20
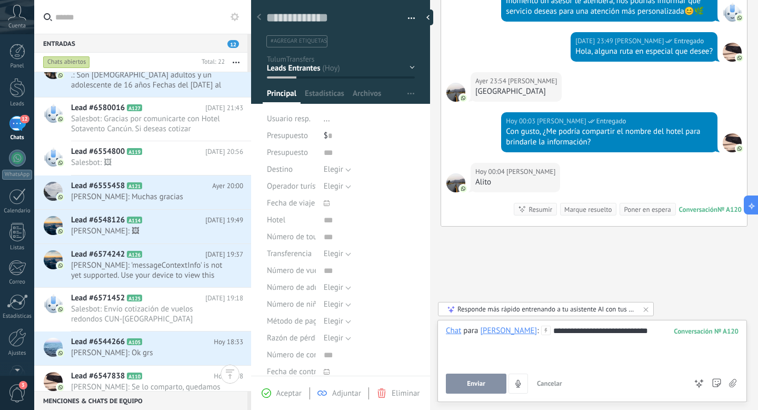
click at [480, 385] on span "Enviar" at bounding box center [476, 383] width 18 height 7
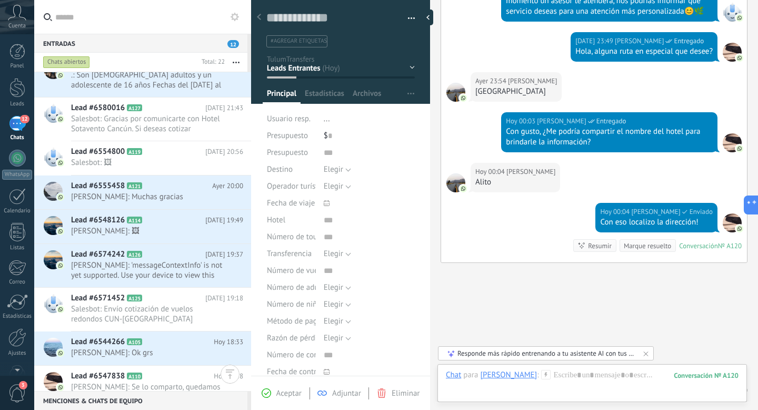
scroll to position [431, 0]
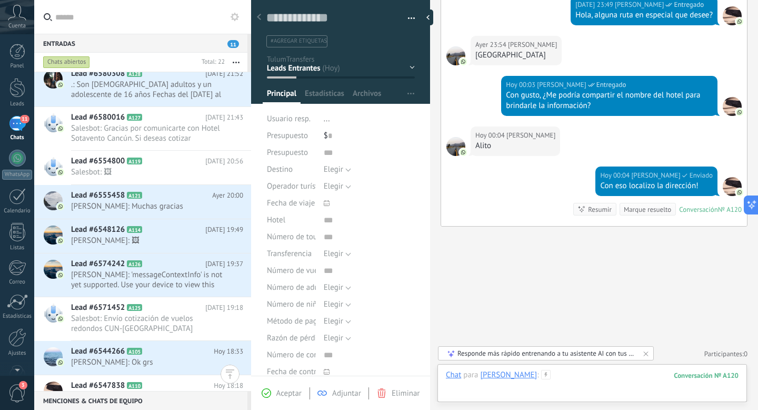
click at [542, 378] on div at bounding box center [592, 386] width 293 height 32
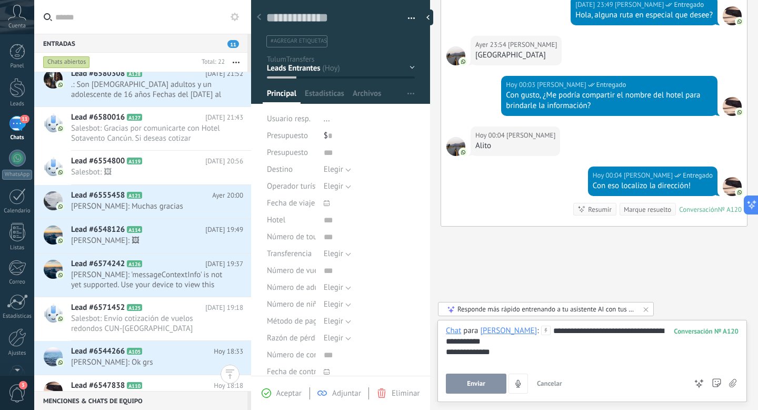
click at [466, 384] on button "Enviar" at bounding box center [476, 383] width 61 height 20
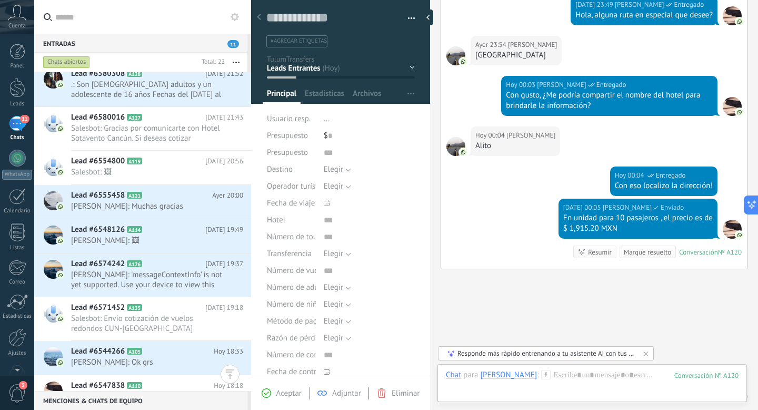
scroll to position [473, 0]
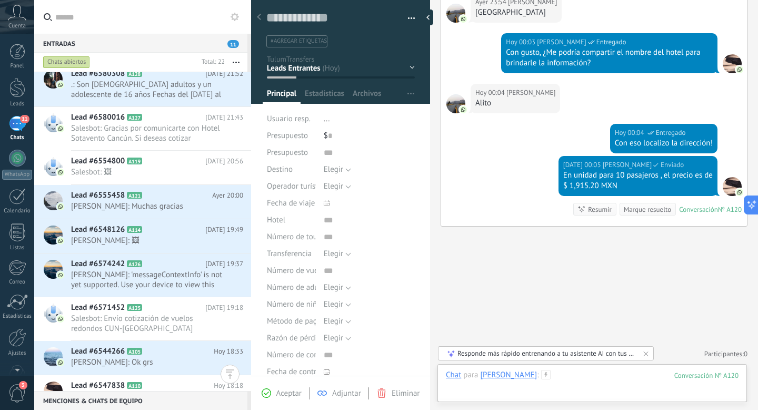
click at [553, 378] on div at bounding box center [592, 386] width 293 height 32
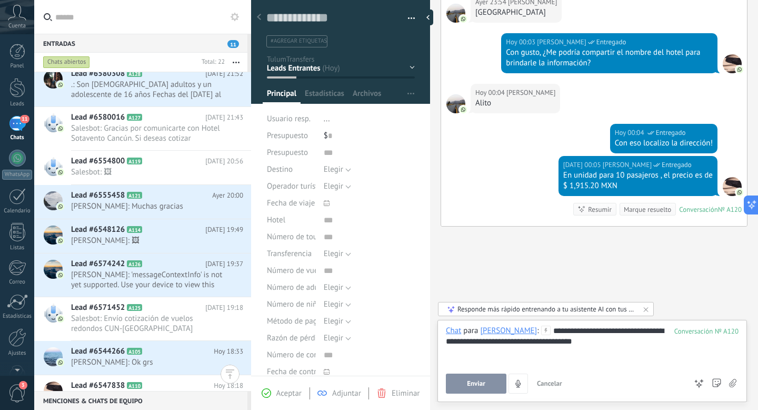
click at [486, 392] on button "Enviar" at bounding box center [476, 383] width 61 height 20
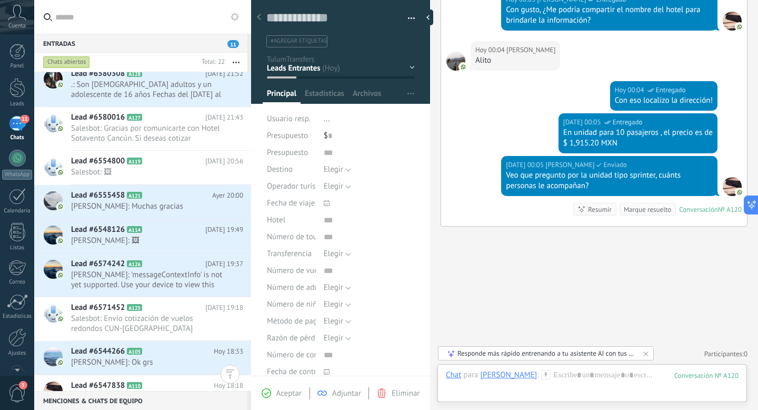
click at [511, 352] on div "Responde más rápido entrenando a tu asistente AI con tus fuentes de datos" at bounding box center [547, 353] width 178 height 9
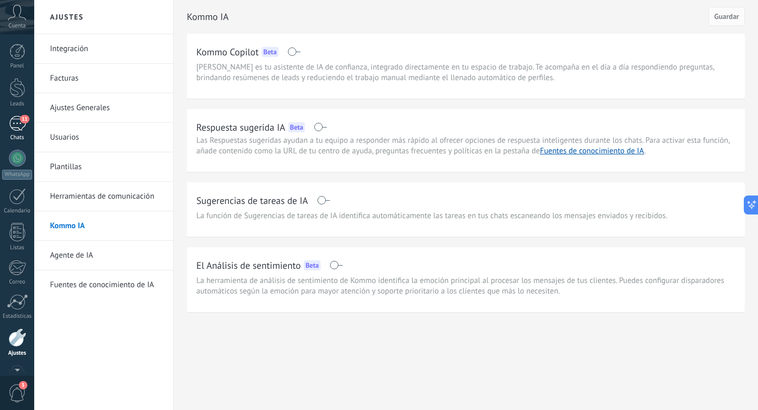
click at [15, 130] on div "11" at bounding box center [17, 123] width 17 height 15
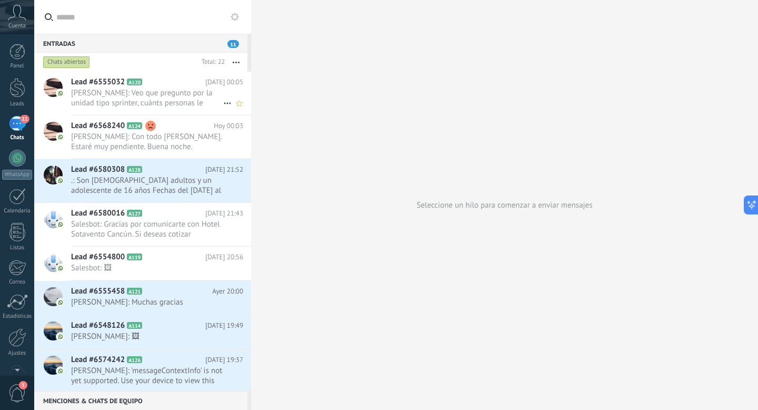
click at [112, 112] on div "Lead #6555032 A120 [DATE] 00:05 [PERSON_NAME]: Veo que pregunto por la unidad t…" at bounding box center [161, 93] width 180 height 43
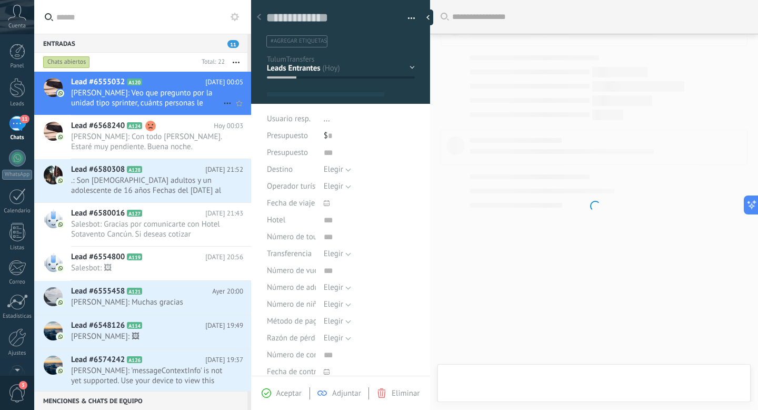
type textarea "**********"
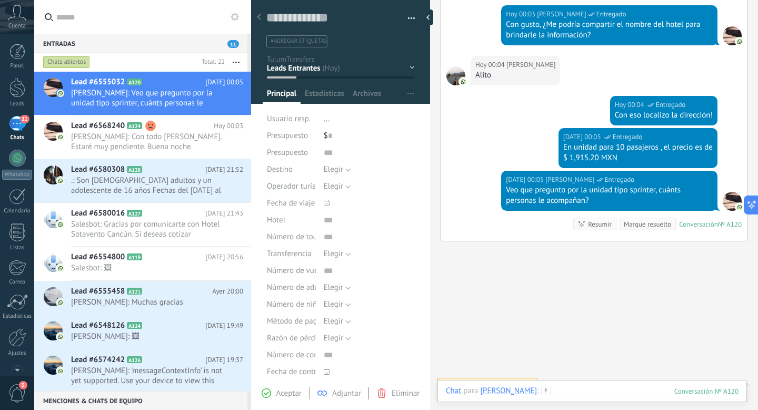
click at [542, 394] on div at bounding box center [592, 401] width 293 height 32
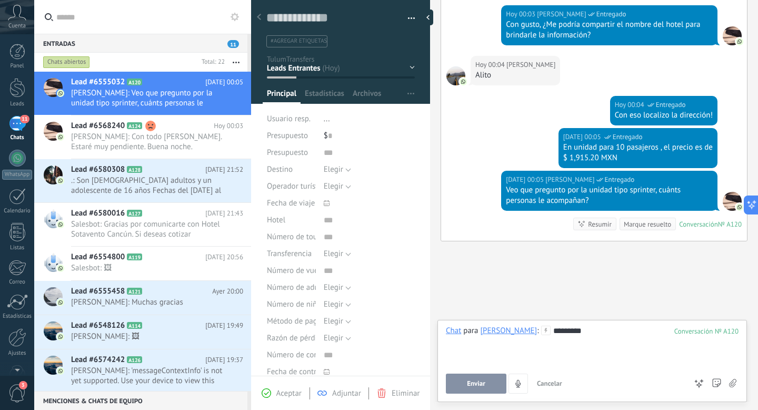
click at [477, 380] on span "Enviar" at bounding box center [476, 383] width 18 height 7
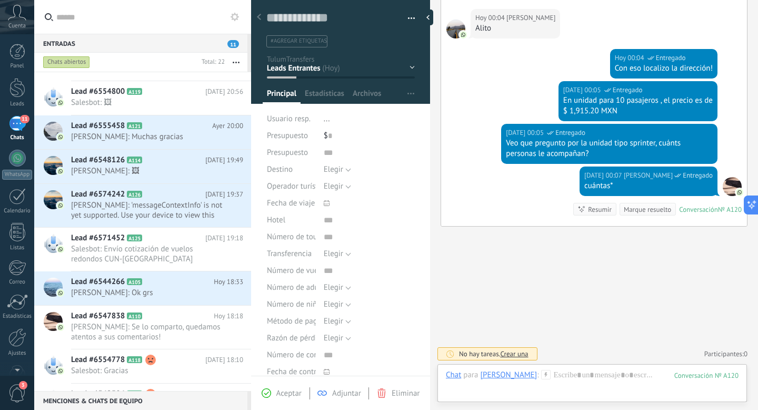
scroll to position [271, 0]
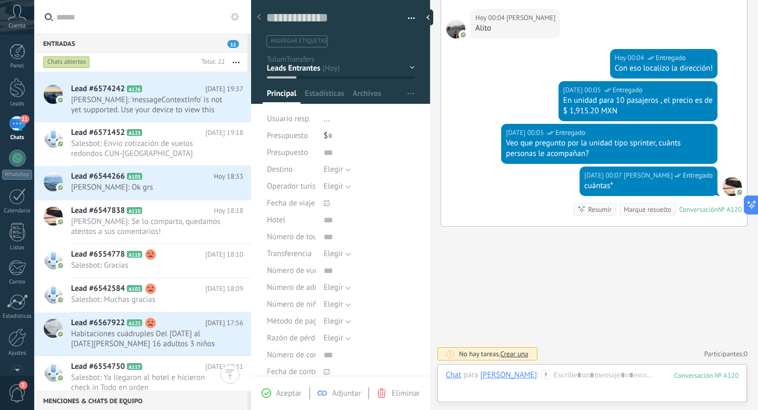
click at [80, 63] on div "Chats abiertos" at bounding box center [66, 62] width 47 height 13
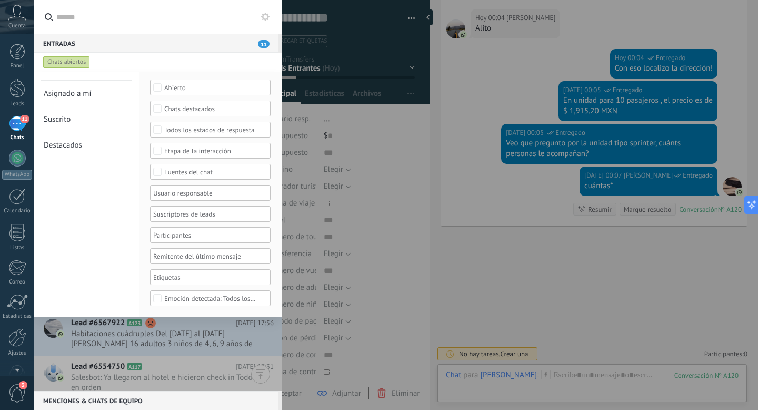
scroll to position [0, 0]
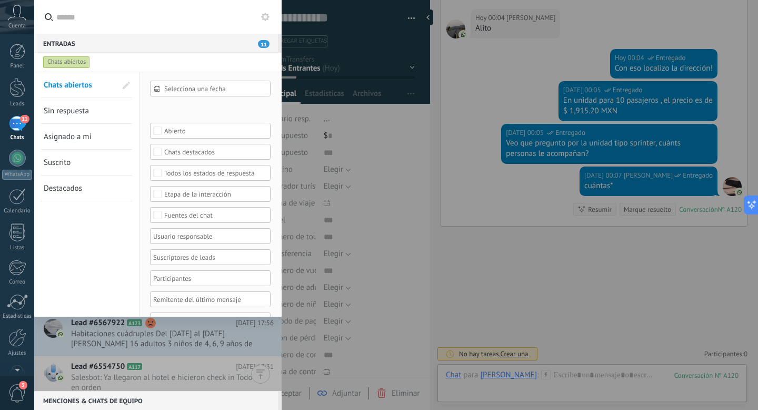
click at [219, 193] on div "Etapa de la interacción" at bounding box center [210, 194] width 93 height 8
click at [221, 189] on label "Seleccionar todo" at bounding box center [211, 193] width 120 height 13
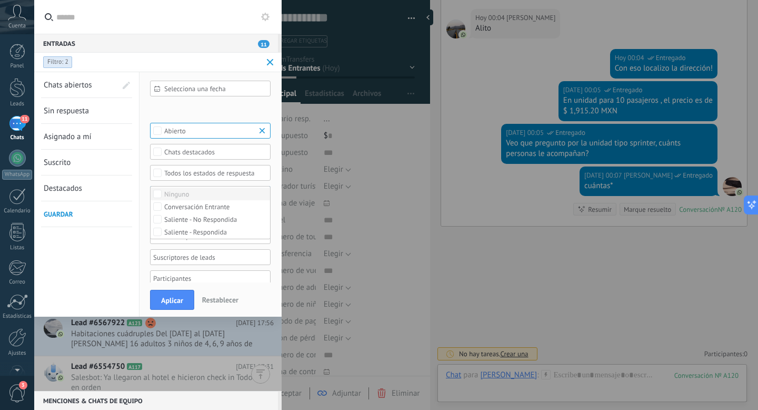
click at [225, 191] on label "Ninguno" at bounding box center [211, 193] width 120 height 13
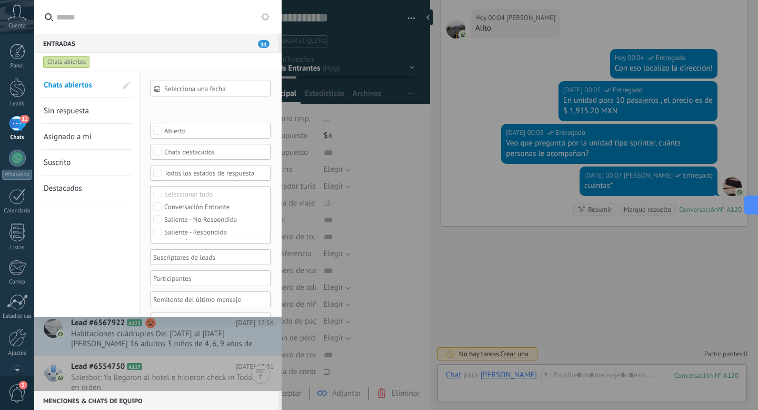
click at [273, 177] on div "Selecciona una fecha Selecciona una fecha [DATE] [DATE] Últimos ** 30 dias Esta…" at bounding box center [211, 216] width 142 height 288
click at [255, 222] on div "Fuentes del chat" at bounding box center [210, 215] width 121 height 16
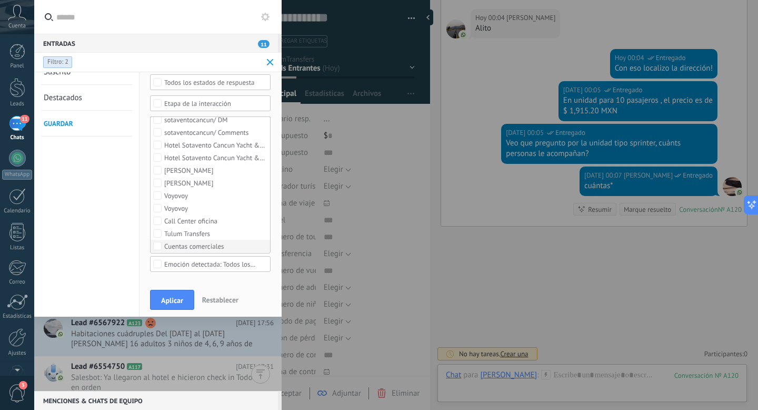
scroll to position [77, 0]
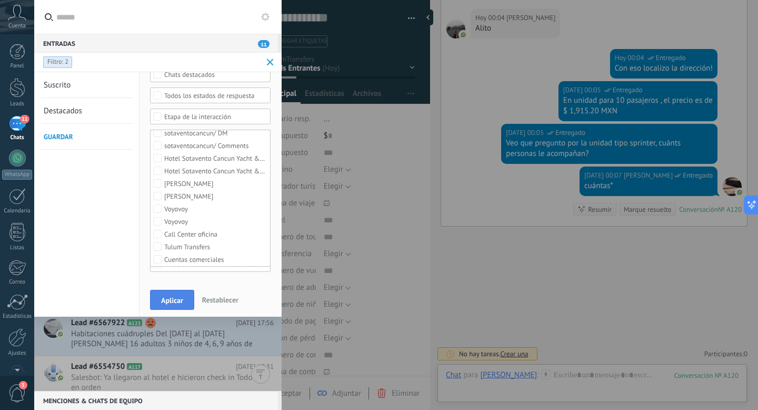
click at [173, 301] on span "Aplicar" at bounding box center [172, 299] width 22 height 7
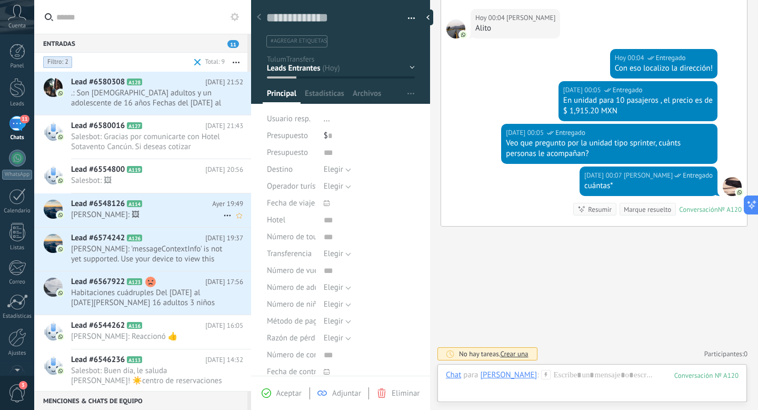
click at [165, 197] on div "Lead #6548126 A114 [DATE] 19:49 [PERSON_NAME]: 🖼" at bounding box center [161, 209] width 180 height 33
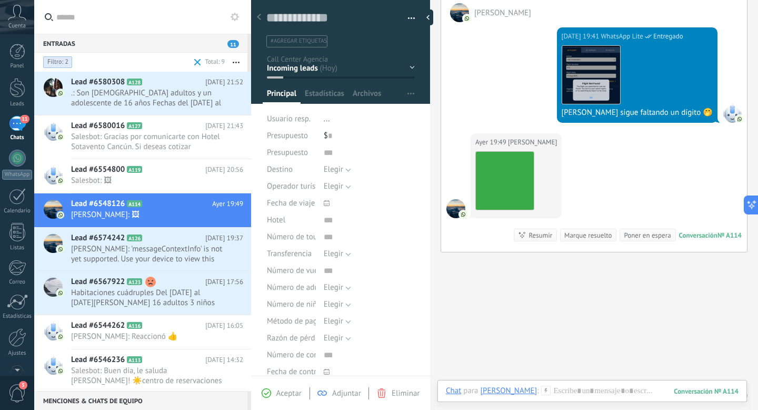
scroll to position [754, 0]
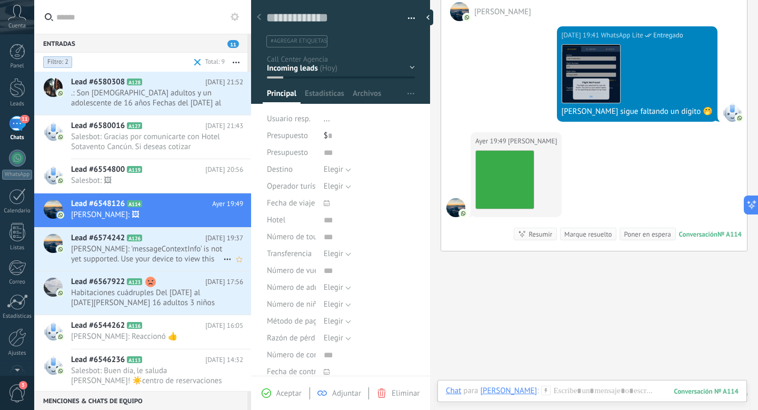
click at [146, 256] on span "[PERSON_NAME]: 'messageContextInfo' is not yet supported. Use your device to vi…" at bounding box center [147, 254] width 152 height 20
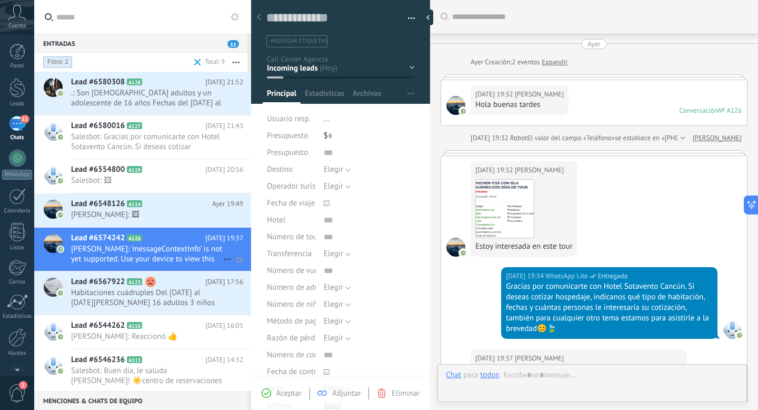
scroll to position [197, 0]
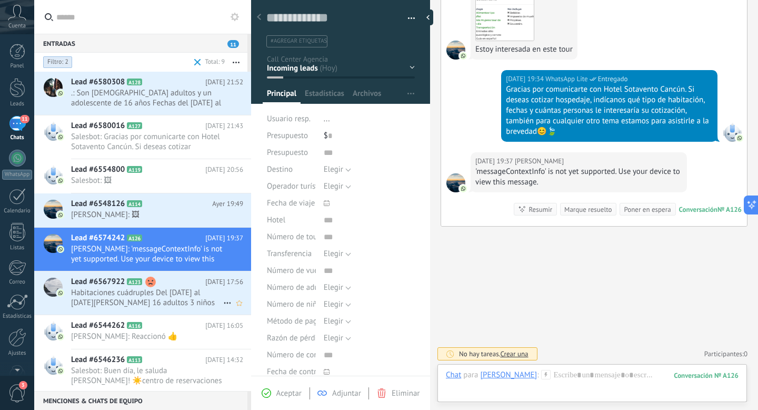
click at [143, 289] on span "Habitaciones cuádruples Del [DATE] al [DATE][PERSON_NAME] 16 adultos 3 niños de…" at bounding box center [147, 298] width 152 height 20
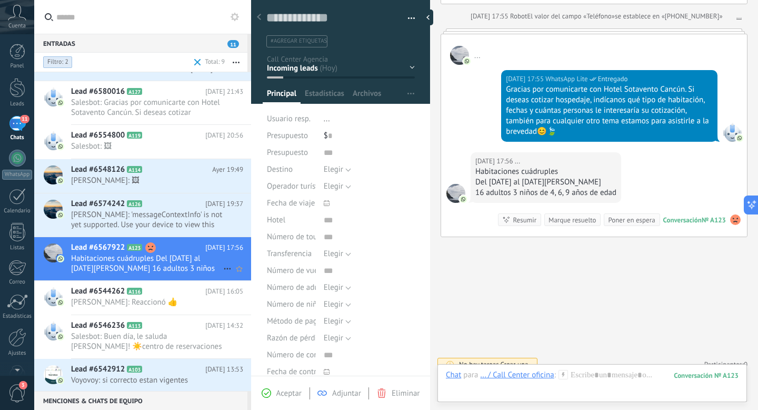
scroll to position [37, 0]
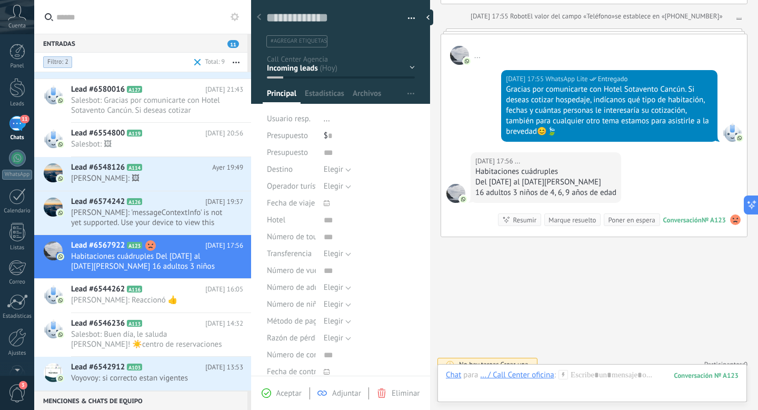
click at [198, 65] on span at bounding box center [197, 62] width 7 height 7
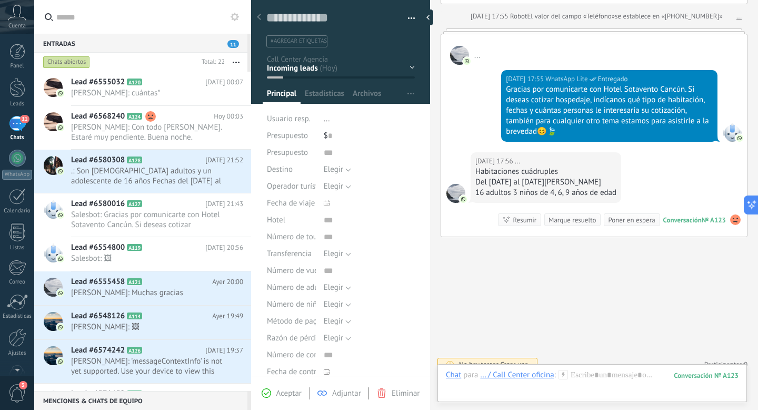
click at [74, 64] on div "Chats abiertos" at bounding box center [66, 62] width 47 height 13
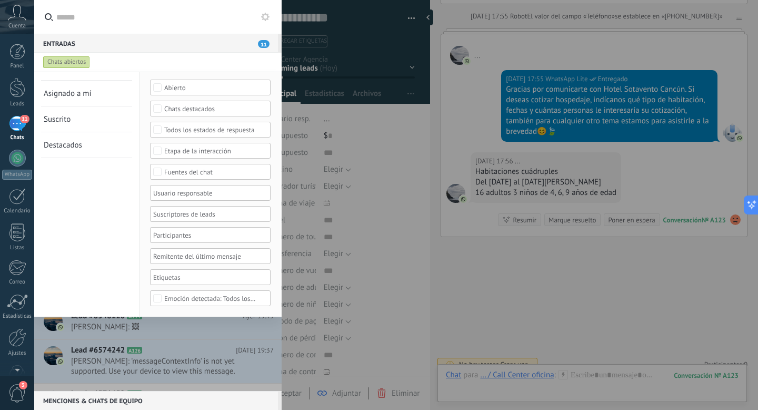
scroll to position [43, 0]
click at [242, 172] on div "Fuentes del chat" at bounding box center [210, 172] width 93 height 8
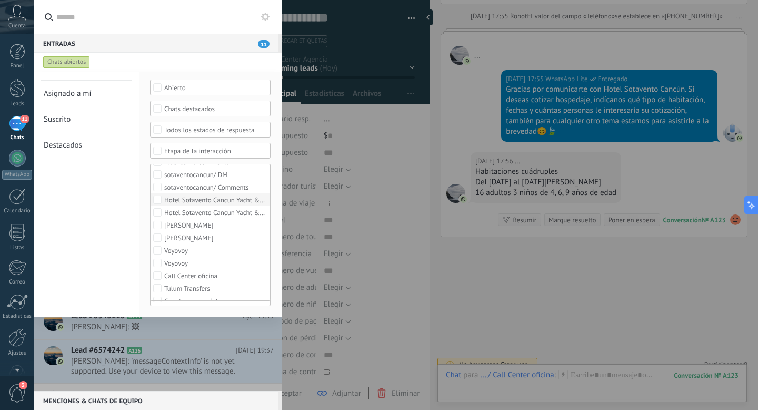
scroll to position [55, 0]
click at [206, 294] on div "Cuentas comerciales" at bounding box center [194, 293] width 60 height 7
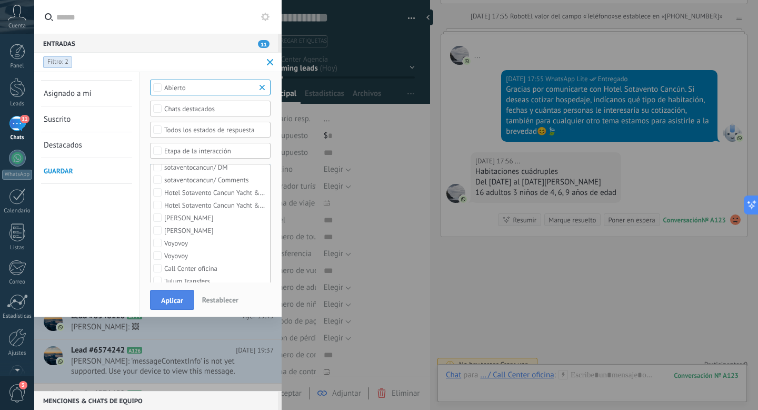
click at [190, 293] on button "Aplicar" at bounding box center [172, 300] width 44 height 20
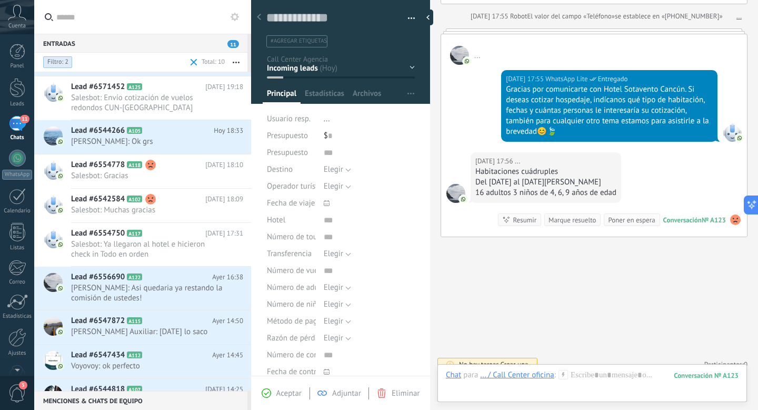
scroll to position [62, 0]
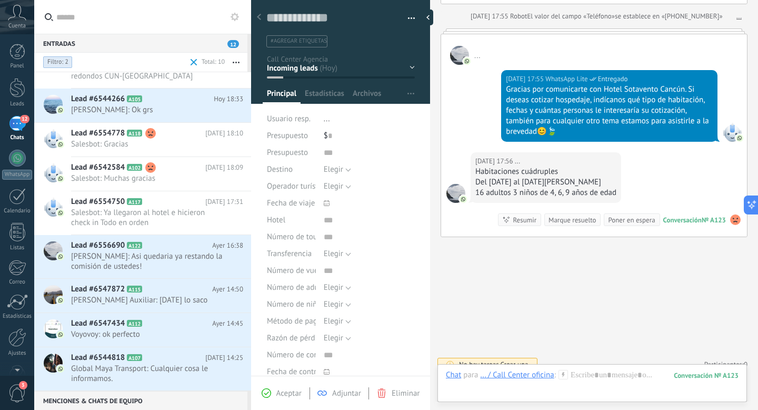
click at [25, 113] on div "Panel Leads 12 Chats WhatsApp Clientes" at bounding box center [17, 224] width 34 height 360
click at [18, 126] on div "12" at bounding box center [17, 123] width 17 height 15
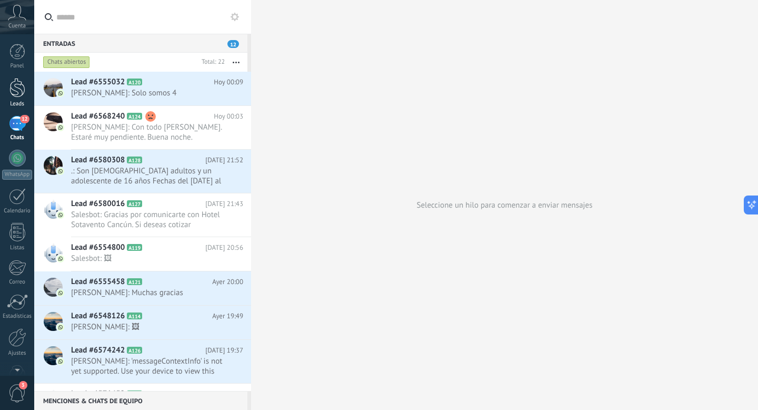
click at [14, 81] on div at bounding box center [17, 87] width 16 height 19
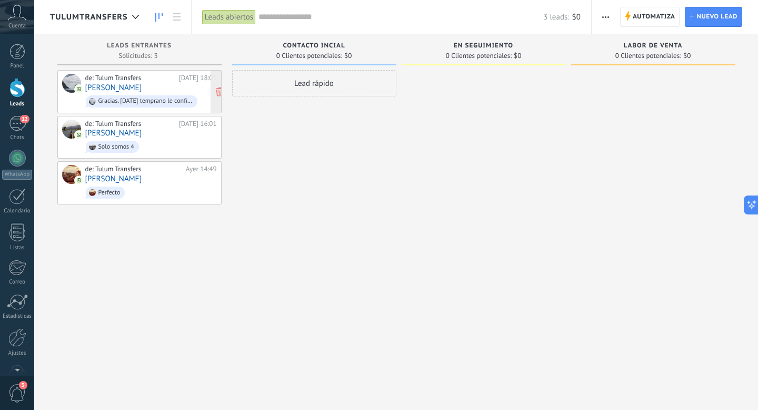
click at [128, 81] on div "de: Tulum Transfers" at bounding box center [130, 78] width 90 height 8
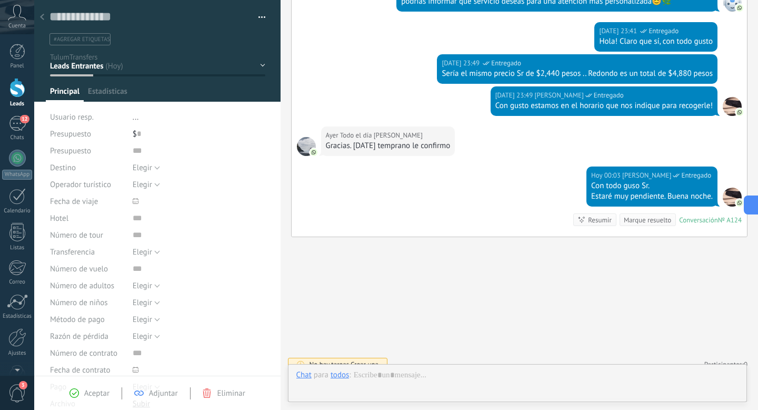
scroll to position [16, 0]
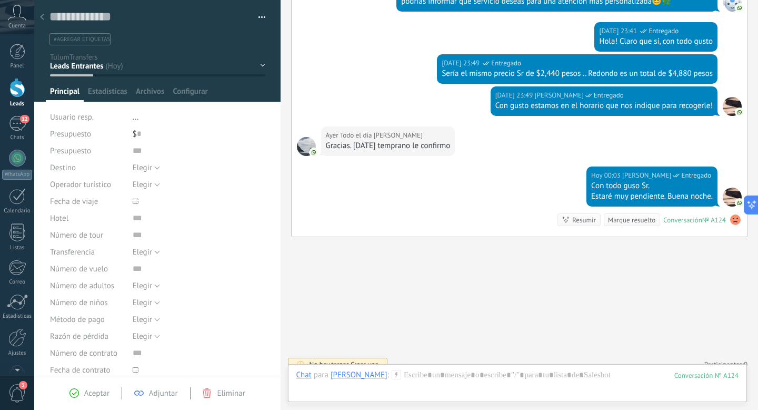
click at [47, 18] on div at bounding box center [42, 17] width 15 height 21
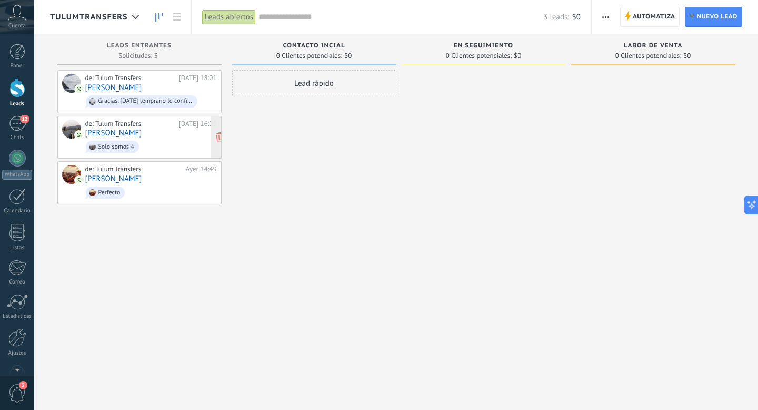
click at [137, 136] on div "de: Tulum Transfers [DATE] 16:01 [PERSON_NAME] Solo somos 4" at bounding box center [151, 138] width 132 height 36
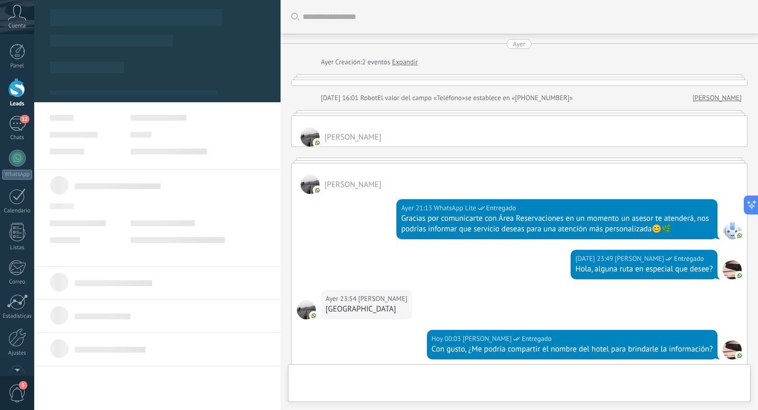
type textarea "**********"
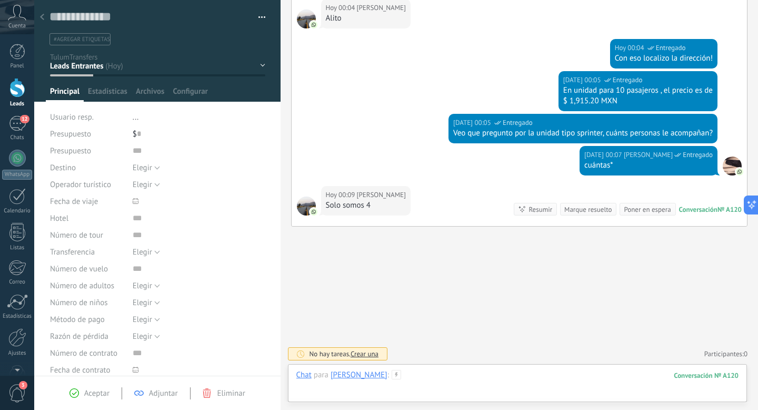
click at [396, 382] on div at bounding box center [517, 386] width 443 height 32
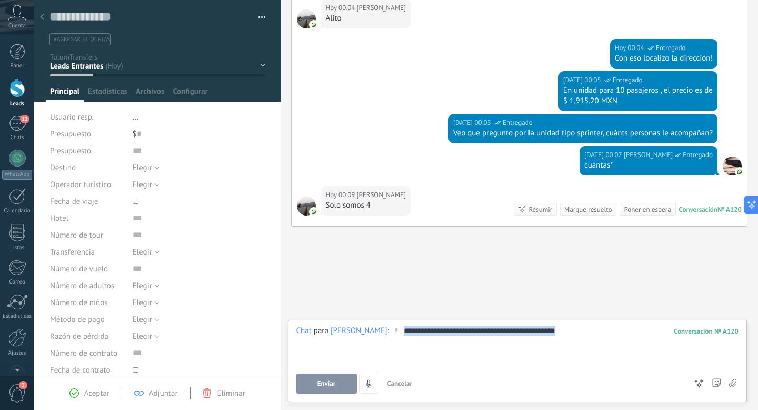
drag, startPoint x: 367, startPoint y: 333, endPoint x: 508, endPoint y: 337, distance: 141.7
click at [507, 340] on div "**********" at bounding box center [517, 345] width 443 height 40
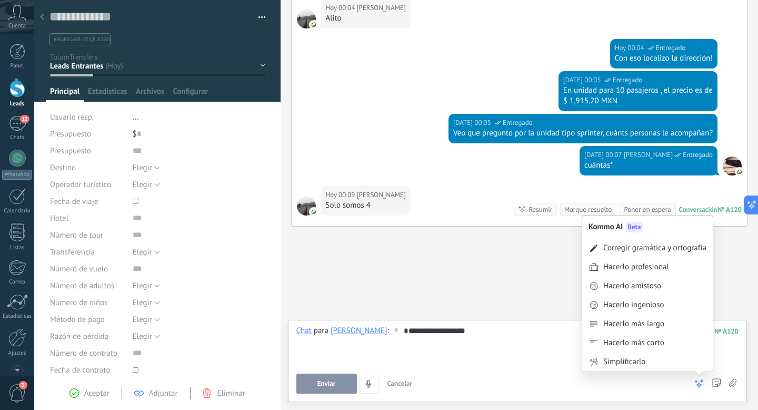
click at [699, 386] on use at bounding box center [699, 383] width 7 height 7
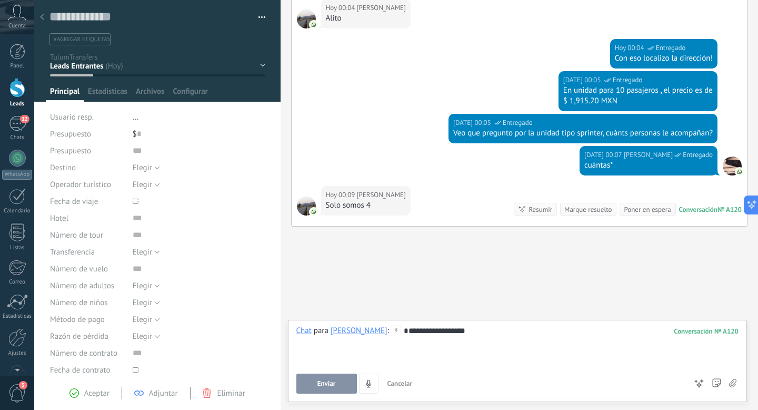
click at [475, 330] on div "**********" at bounding box center [517, 345] width 443 height 40
drag, startPoint x: 472, startPoint y: 329, endPoint x: 404, endPoint y: 330, distance: 68.5
click at [404, 330] on div "**********" at bounding box center [517, 345] width 443 height 40
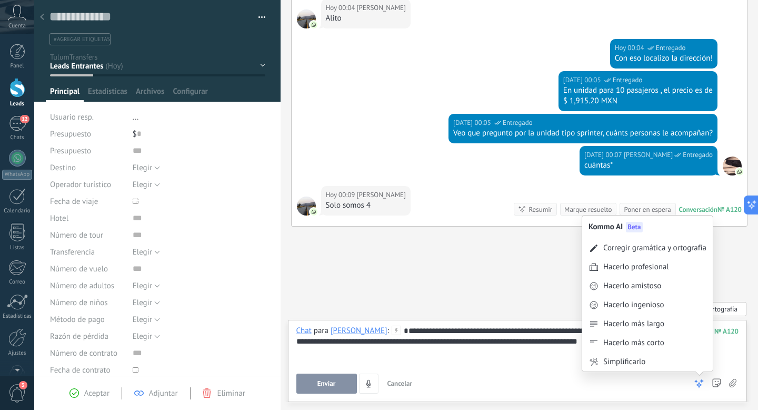
click at [699, 382] on use at bounding box center [699, 383] width 7 height 7
click at [660, 289] on div "Hacerlo amistoso" at bounding box center [633, 286] width 58 height 11
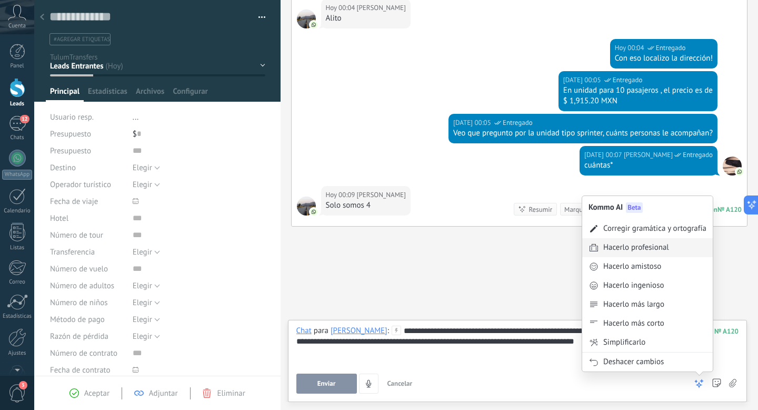
click at [666, 251] on div "Hacerlo profesional" at bounding box center [637, 247] width 66 height 11
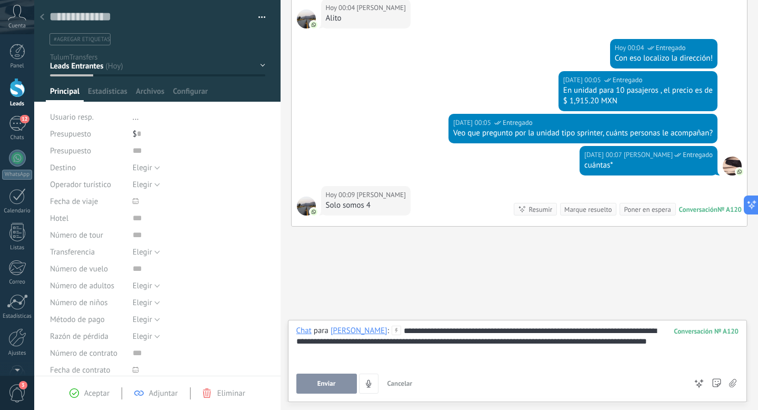
click at [320, 387] on span "Enviar" at bounding box center [327, 383] width 18 height 7
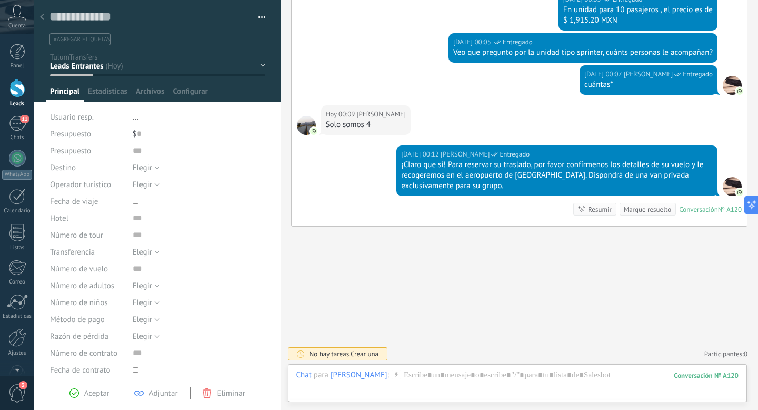
click at [44, 16] on div at bounding box center [42, 17] width 15 height 21
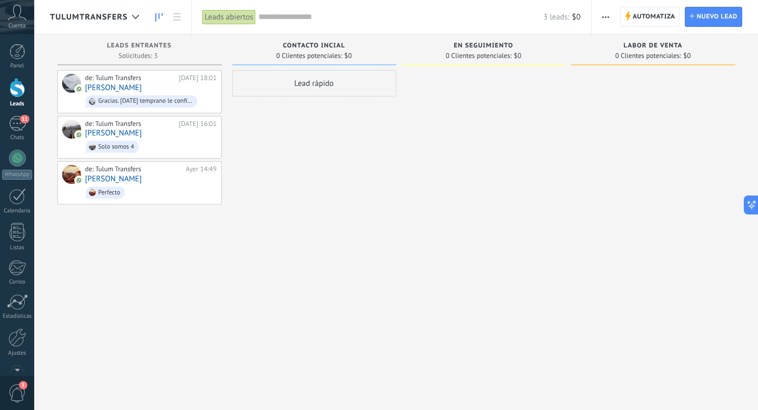
click at [103, 26] on div "TulumTransfers" at bounding box center [97, 17] width 94 height 34
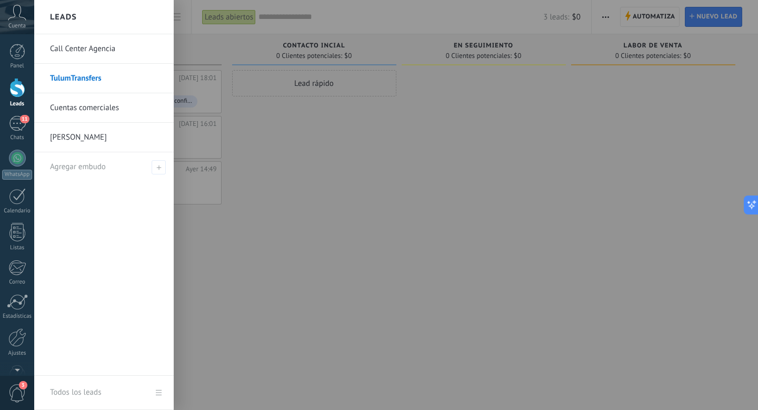
click at [81, 142] on link "[PERSON_NAME]" at bounding box center [106, 137] width 113 height 29
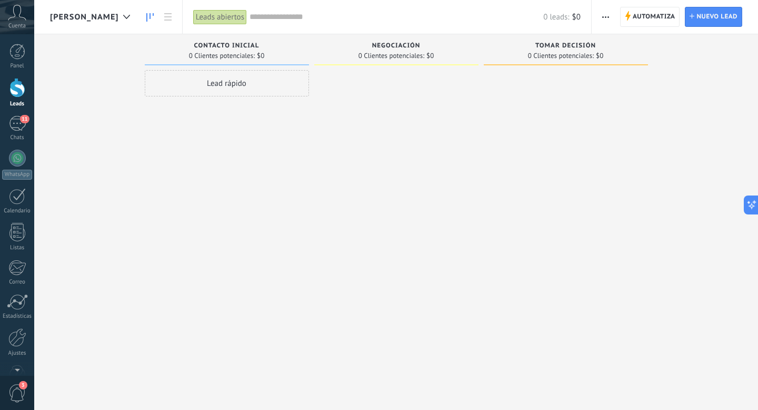
click at [55, 12] on span "[PERSON_NAME]" at bounding box center [84, 17] width 69 height 10
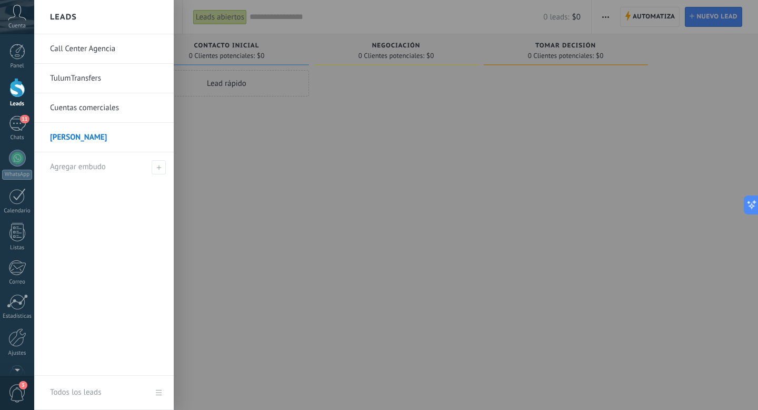
click at [75, 47] on link "Call Center Agencia" at bounding box center [106, 48] width 113 height 29
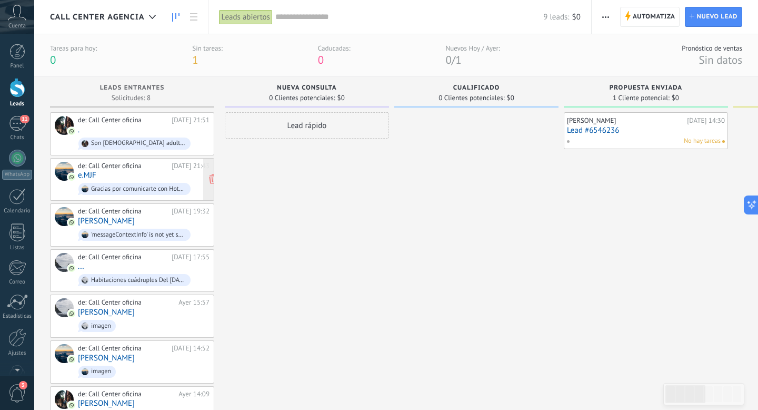
click at [105, 176] on div "de: Call Center oficina [DATE] 21:43 e.MJF Gracias por comunicarte con Hotel So…" at bounding box center [144, 180] width 132 height 36
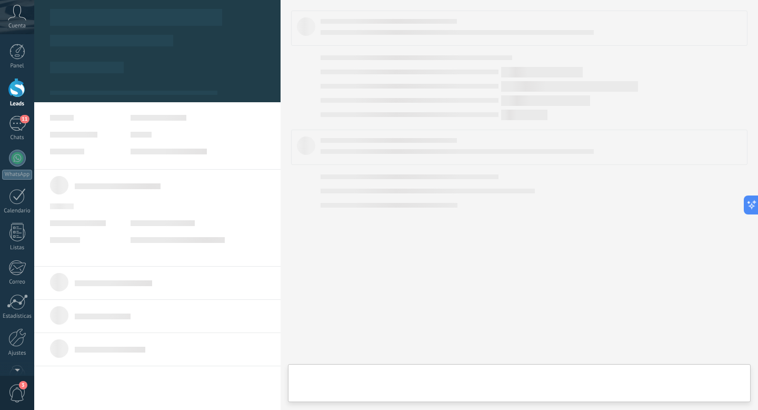
type textarea "**********"
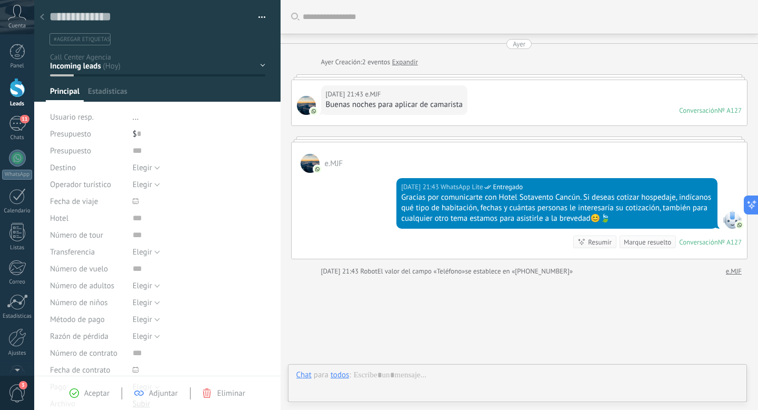
scroll to position [43, 0]
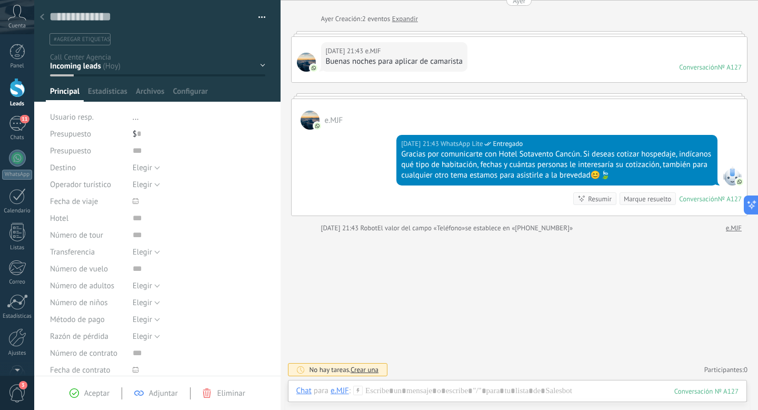
click at [16, 18] on icon at bounding box center [17, 13] width 18 height 16
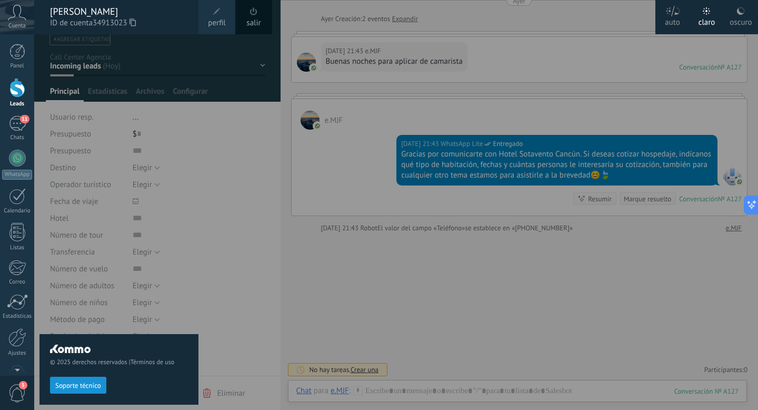
click at [64, 22] on span "ID de cuenta 34913023" at bounding box center [119, 23] width 138 height 12
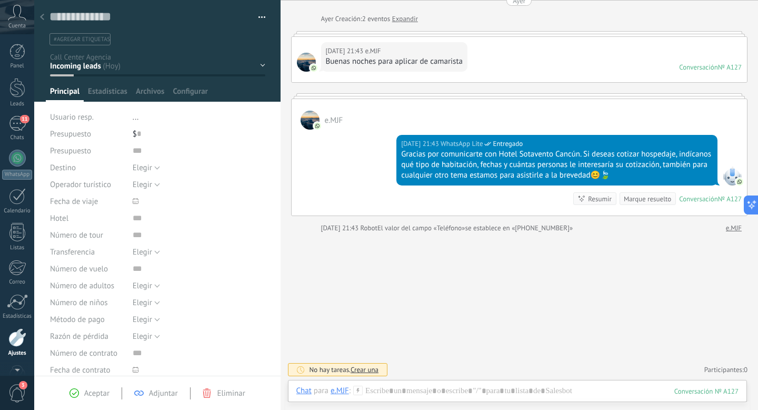
scroll to position [28, 0]
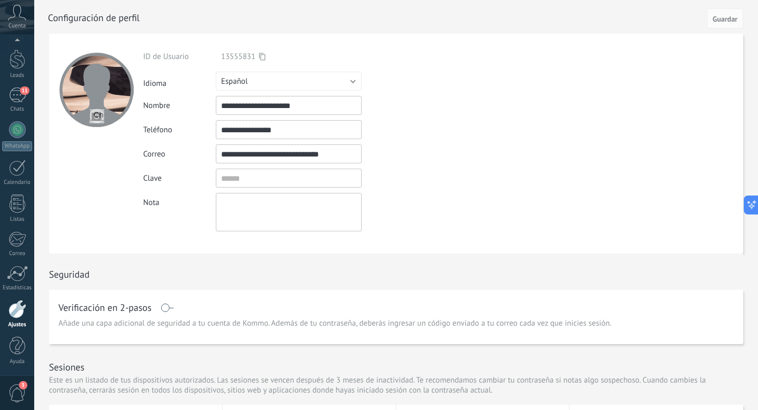
click at [98, 116] on input "file" at bounding box center [97, 115] width 15 height 15
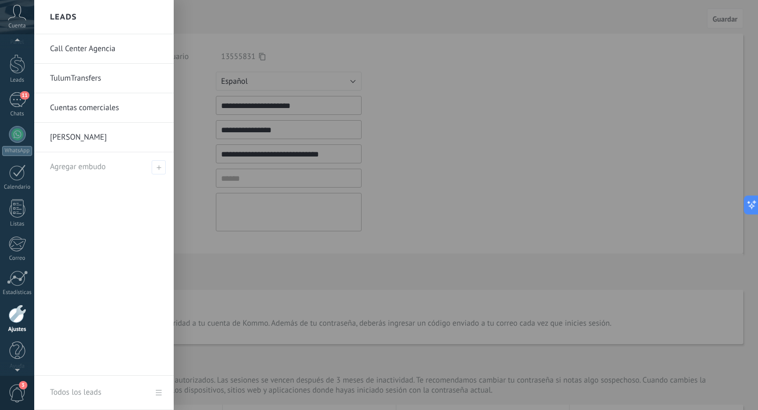
scroll to position [2, 0]
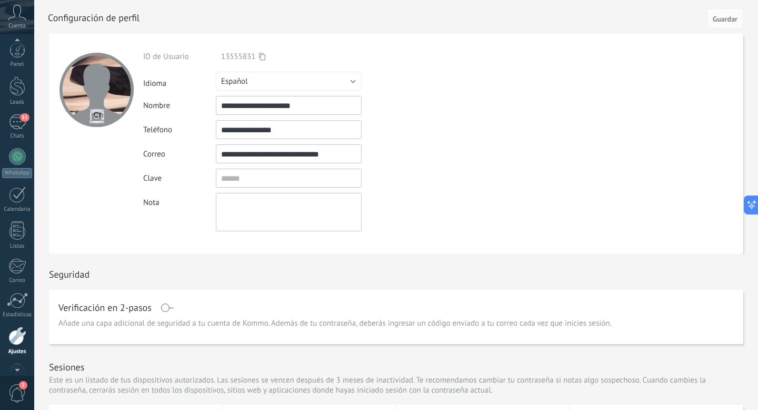
click at [21, 29] on div "Cuenta" at bounding box center [17, 17] width 34 height 34
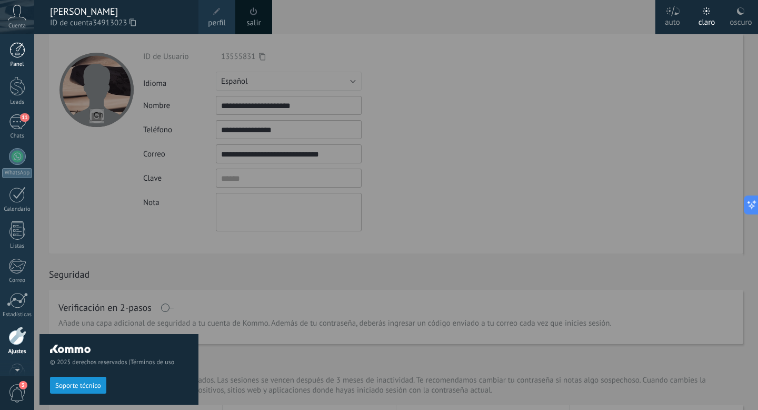
scroll to position [0, 0]
click at [18, 93] on div at bounding box center [17, 87] width 16 height 19
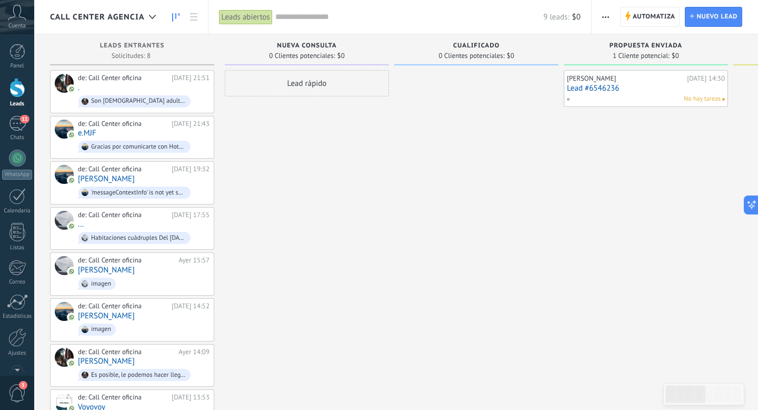
click at [18, 93] on div at bounding box center [17, 87] width 16 height 19
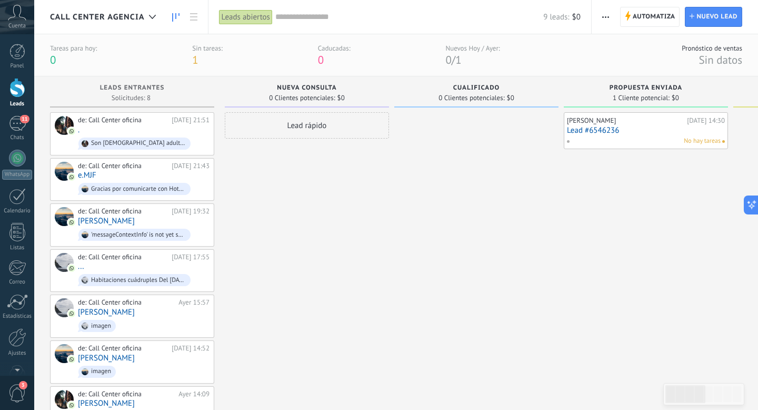
click at [4, 6] on div "Cuenta" at bounding box center [17, 17] width 34 height 34
